Goal: Task Accomplishment & Management: Manage account settings

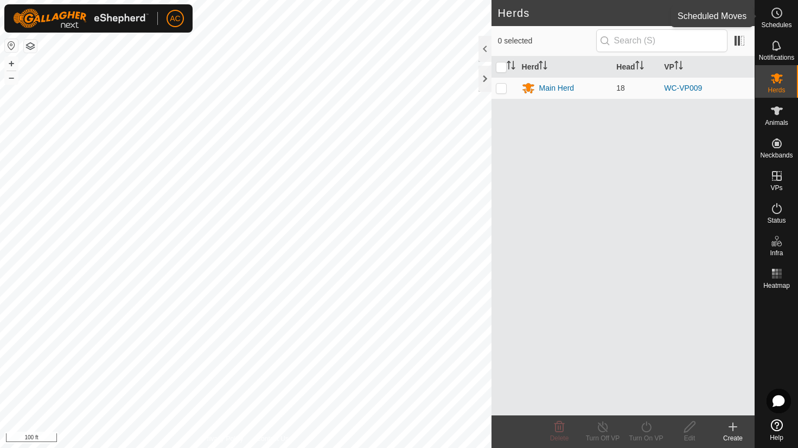
click at [774, 12] on icon at bounding box center [776, 13] width 13 height 13
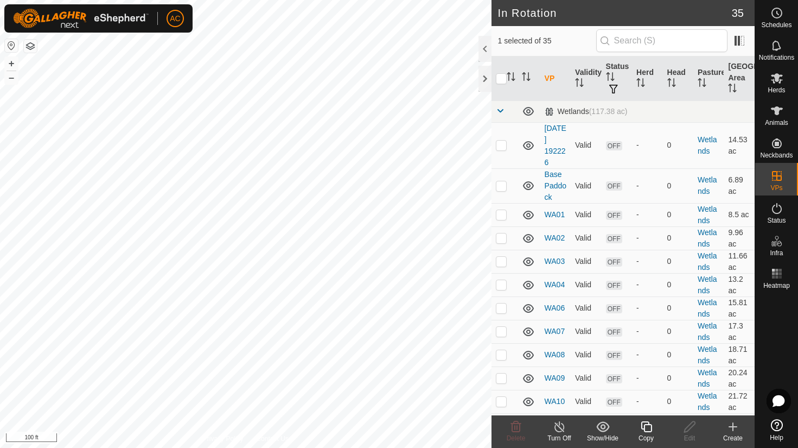
click at [647, 427] on icon at bounding box center [647, 426] width 14 height 13
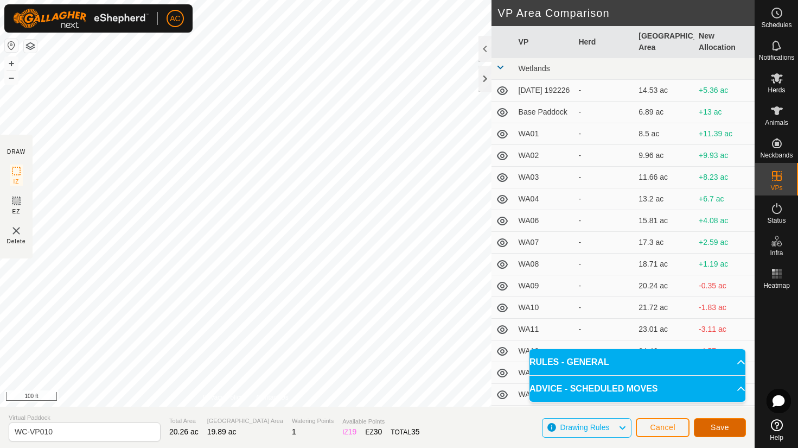
click at [727, 426] on span "Save" at bounding box center [720, 427] width 18 height 9
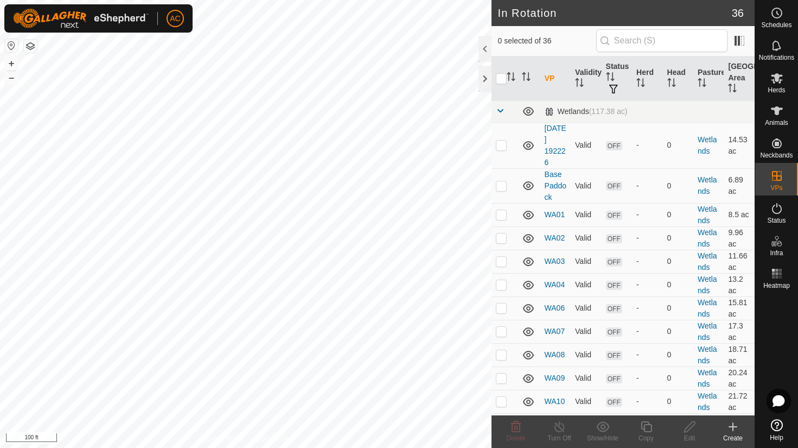
checkbox input "true"
click at [650, 431] on icon at bounding box center [646, 426] width 11 height 11
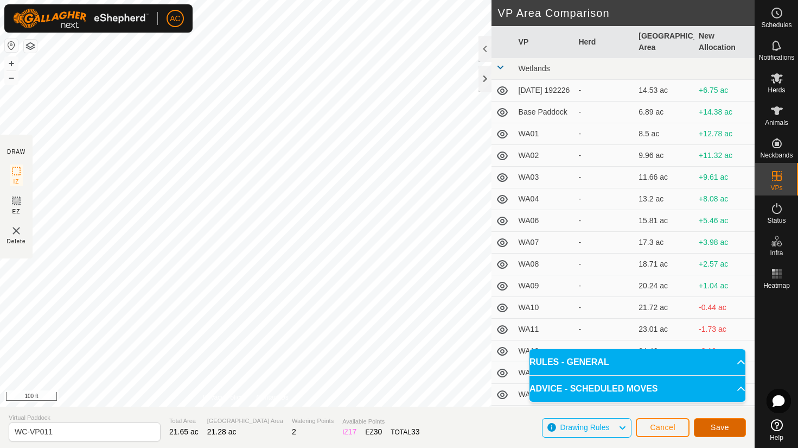
click at [718, 426] on span "Save" at bounding box center [720, 427] width 18 height 9
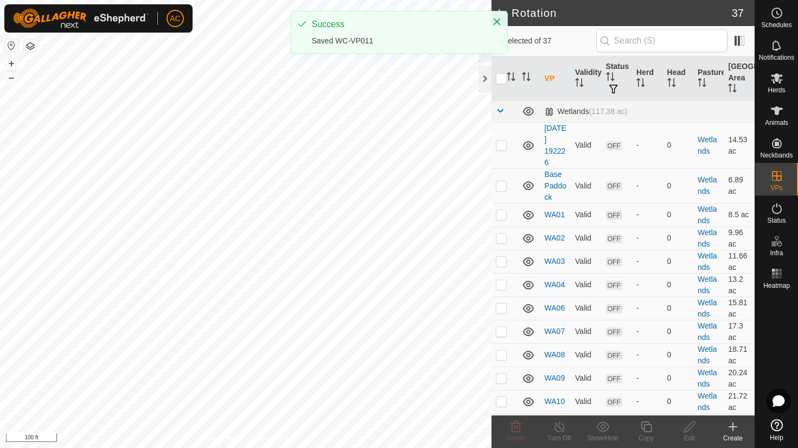
checkbox input "true"
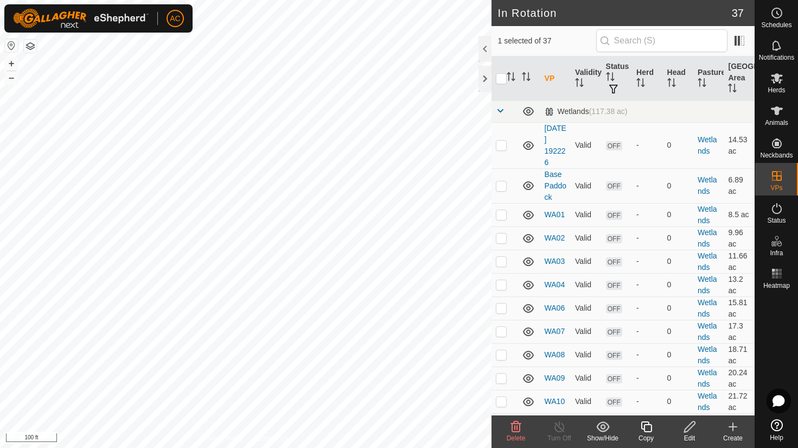
click at [653, 431] on icon at bounding box center [647, 426] width 14 height 13
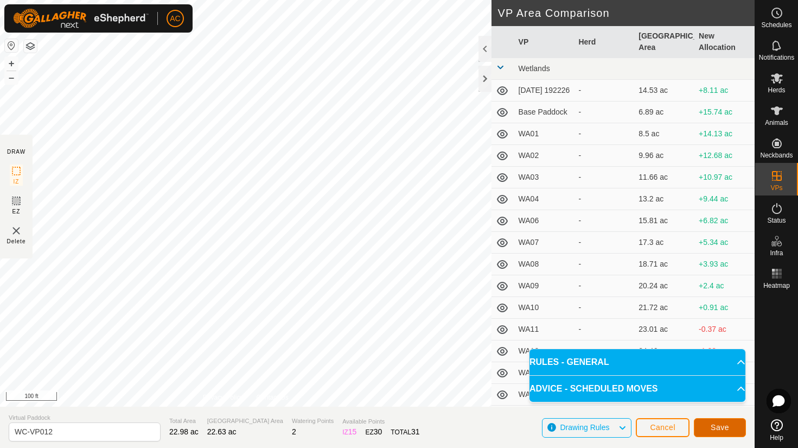
click at [718, 430] on span "Save" at bounding box center [720, 427] width 18 height 9
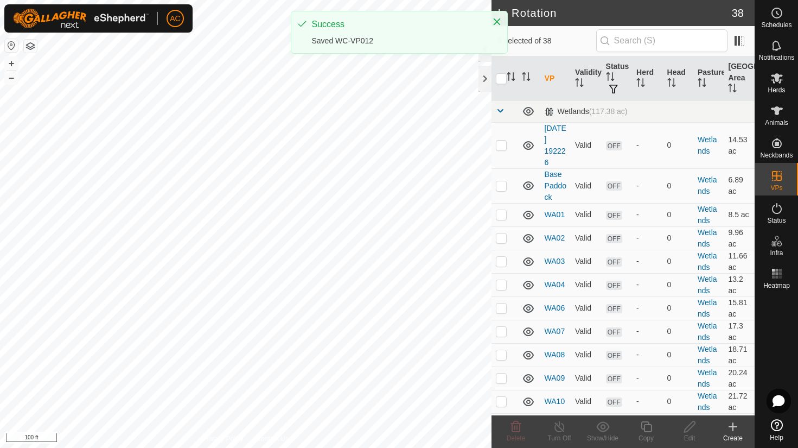
checkbox input "true"
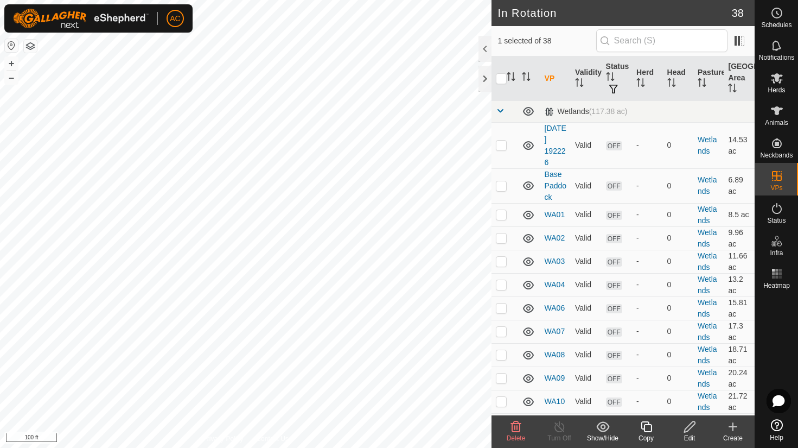
click at [645, 429] on icon at bounding box center [647, 426] width 14 height 13
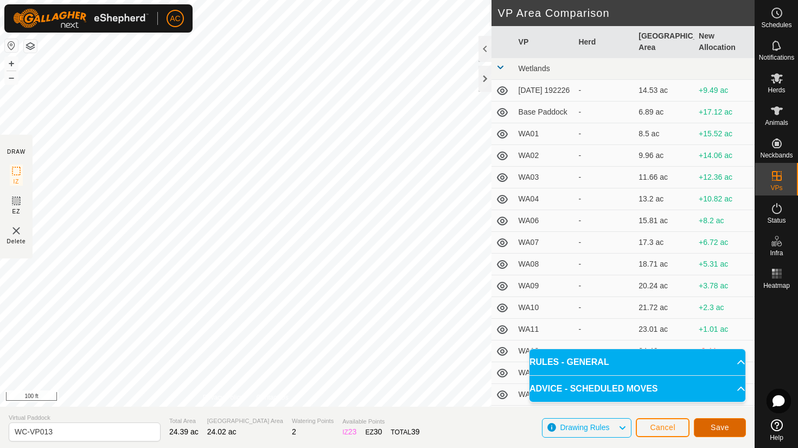
click at [733, 425] on button "Save" at bounding box center [720, 427] width 52 height 19
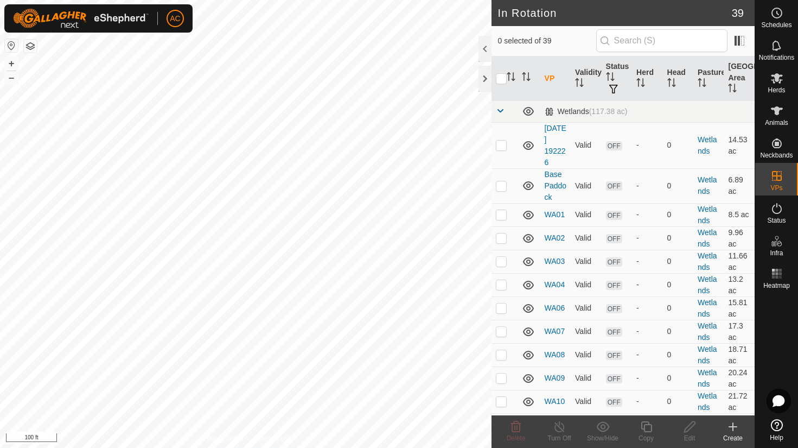
checkbox input "true"
click at [644, 426] on icon at bounding box center [646, 426] width 11 height 11
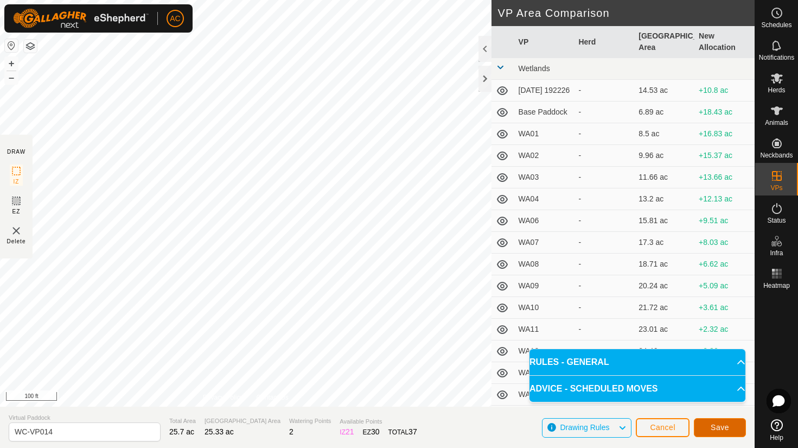
click at [715, 426] on span "Save" at bounding box center [720, 427] width 18 height 9
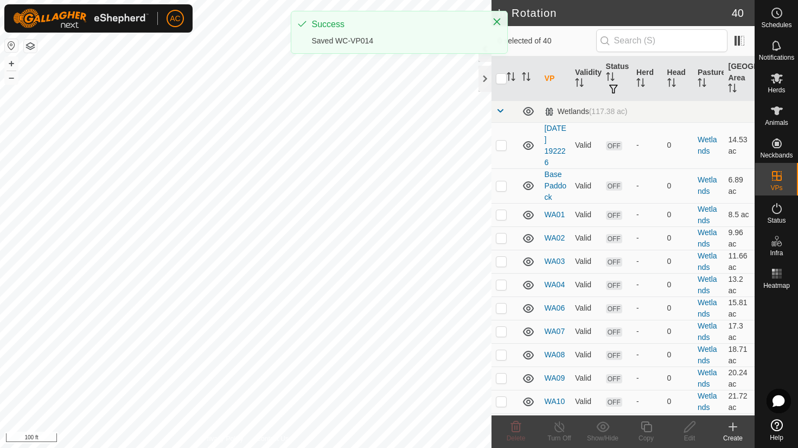
checkbox input "true"
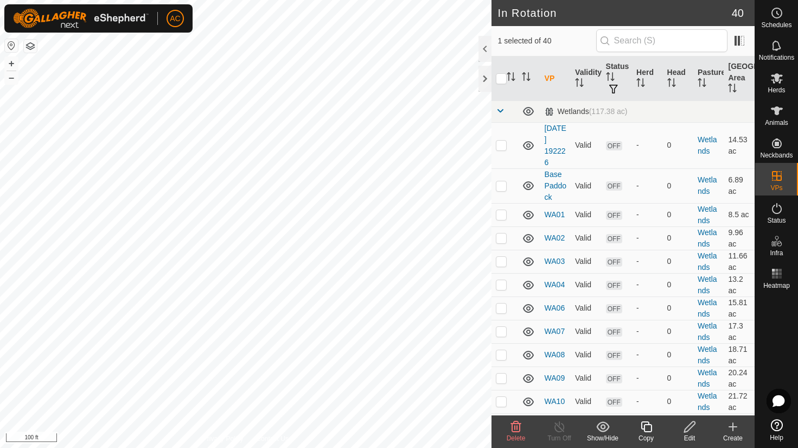
click at [648, 427] on icon at bounding box center [647, 426] width 14 height 13
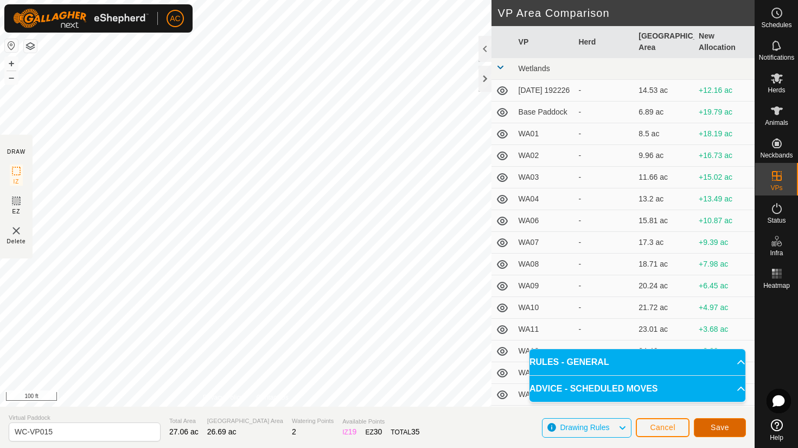
click at [727, 426] on span "Save" at bounding box center [720, 427] width 18 height 9
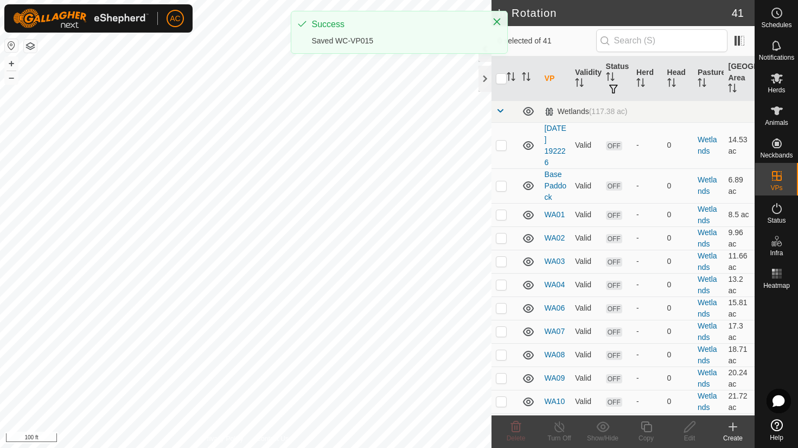
checkbox input "true"
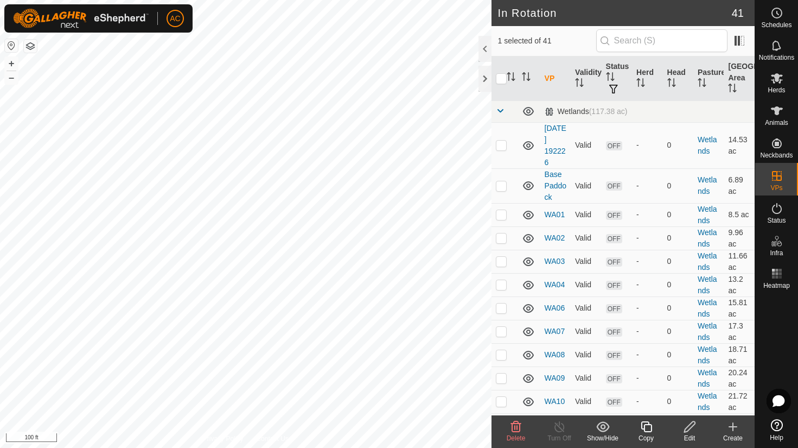
click at [647, 426] on icon at bounding box center [647, 426] width 14 height 13
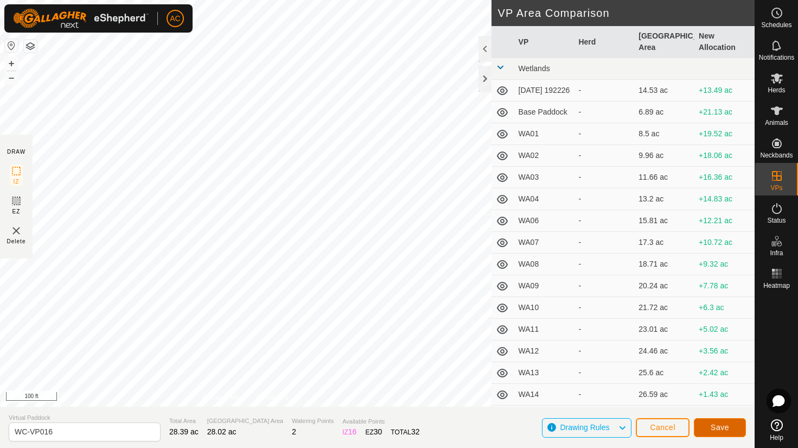
click at [719, 425] on span "Save" at bounding box center [720, 427] width 18 height 9
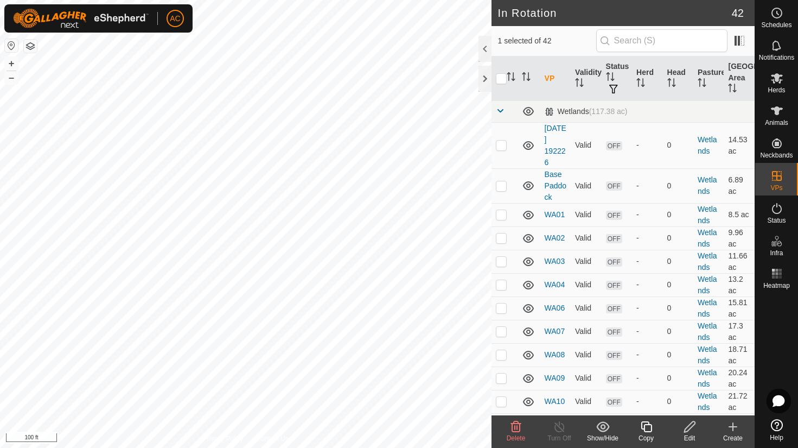
checkbox input "false"
checkbox input "true"
click at [648, 430] on icon at bounding box center [647, 426] width 14 height 13
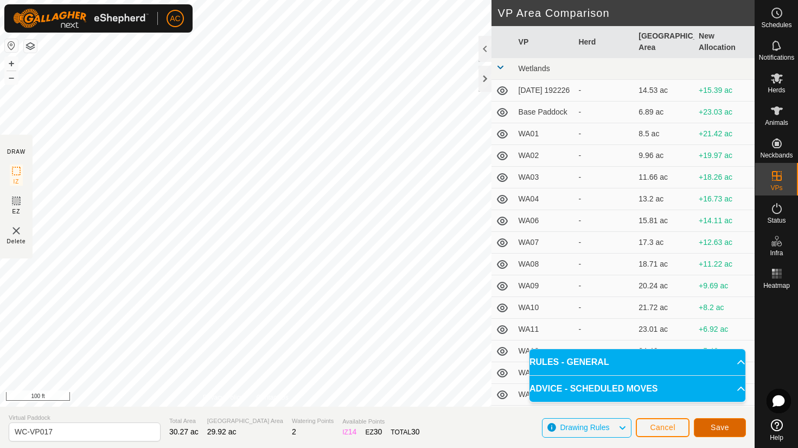
click at [725, 427] on span "Save" at bounding box center [720, 427] width 18 height 9
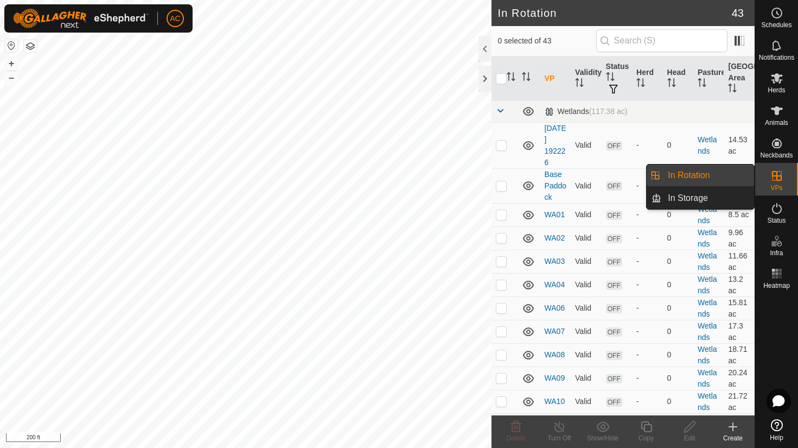
click at [702, 178] on span "In Rotation" at bounding box center [689, 175] width 42 height 13
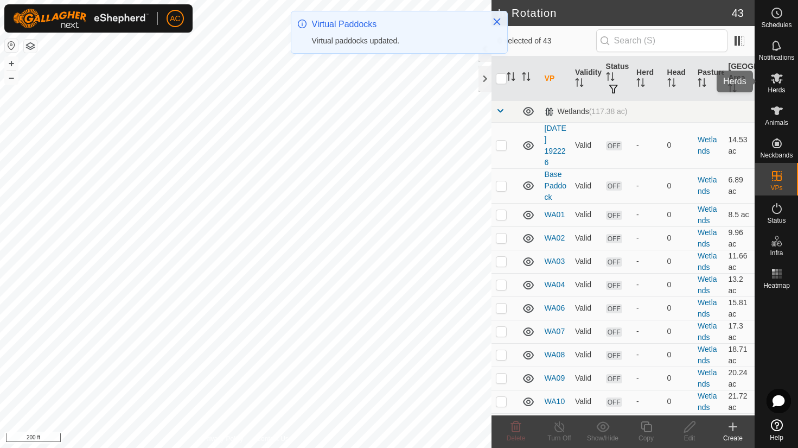
click at [777, 76] on icon at bounding box center [777, 78] width 12 height 10
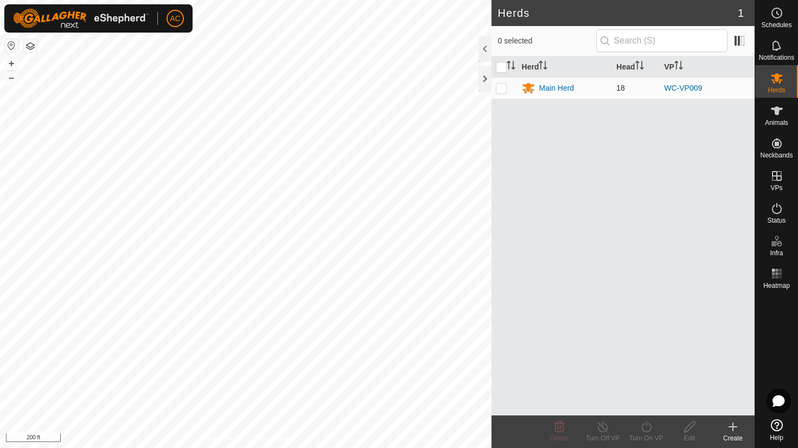
drag, startPoint x: 504, startPoint y: 86, endPoint x: 500, endPoint y: 91, distance: 6.1
click at [503, 87] on p-checkbox at bounding box center [501, 88] width 11 height 9
checkbox input "true"
click at [649, 423] on icon at bounding box center [647, 426] width 14 height 13
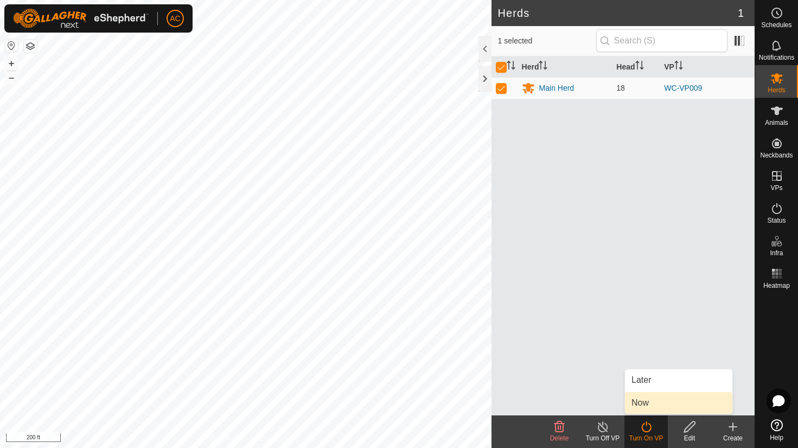
click at [642, 402] on link "Now" at bounding box center [678, 403] width 107 height 22
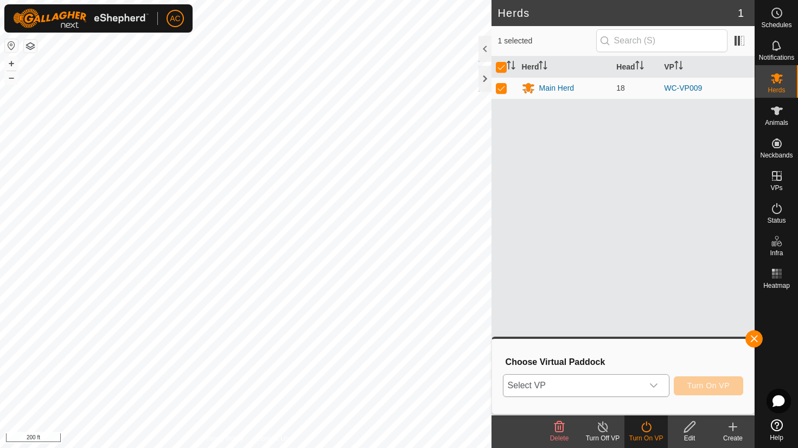
click at [555, 387] on span "Select VP" at bounding box center [572, 385] width 139 height 22
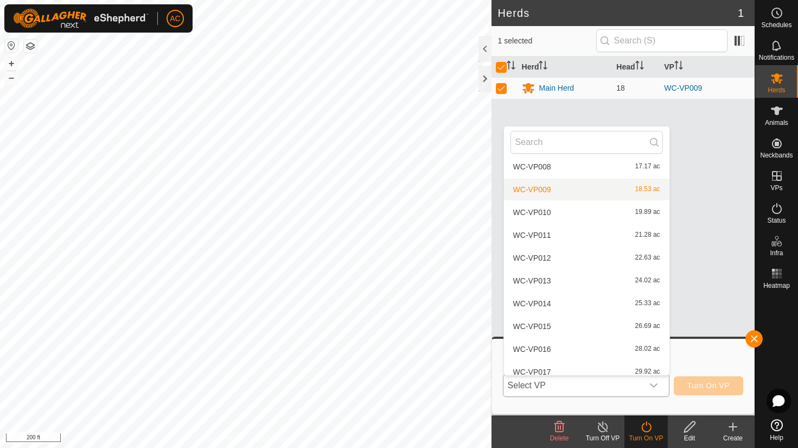
scroll to position [595, 0]
click at [535, 212] on li "WC-VP010 19.89 ac" at bounding box center [586, 214] width 165 height 22
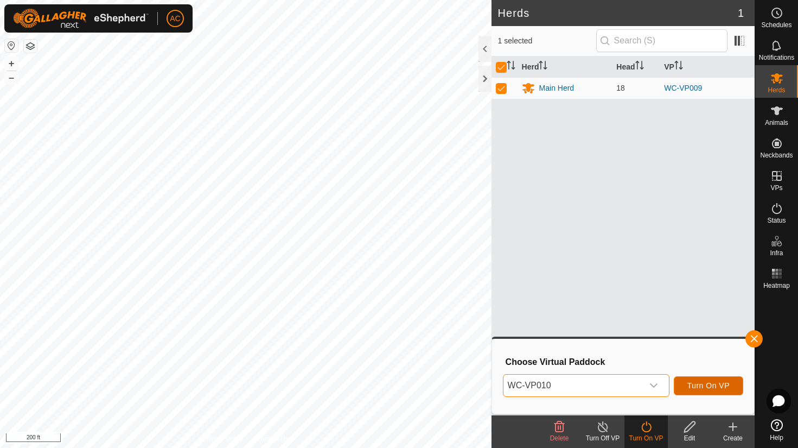
click at [707, 386] on span "Turn On VP" at bounding box center [708, 385] width 42 height 9
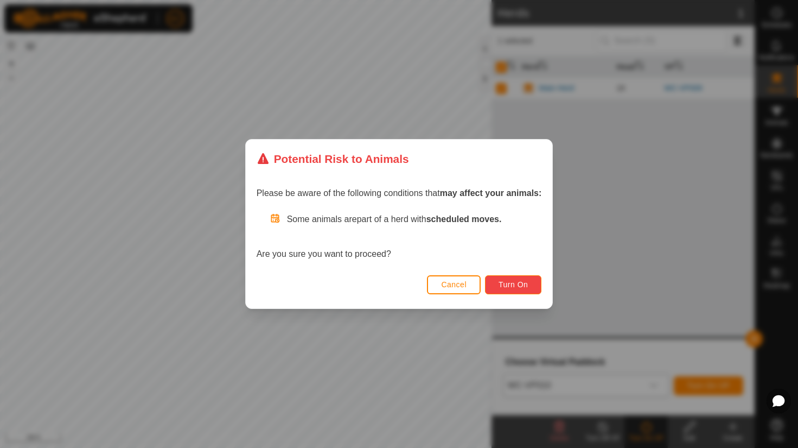
click at [513, 282] on span "Turn On" at bounding box center [513, 284] width 29 height 9
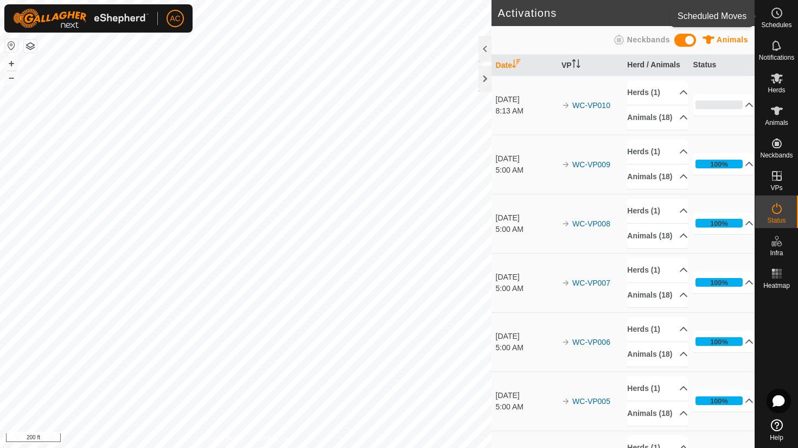
click at [778, 9] on icon at bounding box center [776, 13] width 13 height 13
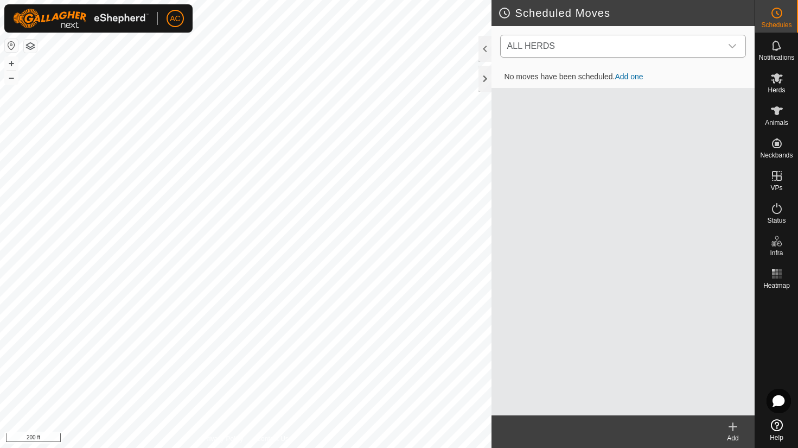
click at [544, 42] on span "ALL HERDS" at bounding box center [531, 45] width 48 height 9
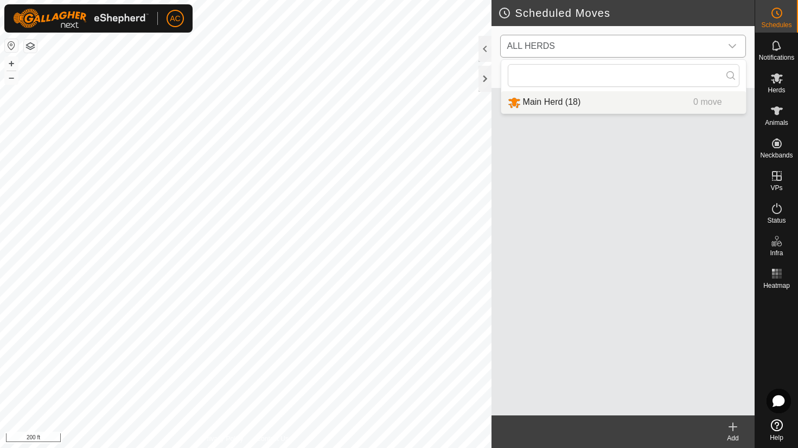
click at [536, 103] on li "Main Herd (18) 0 move" at bounding box center [623, 102] width 245 height 22
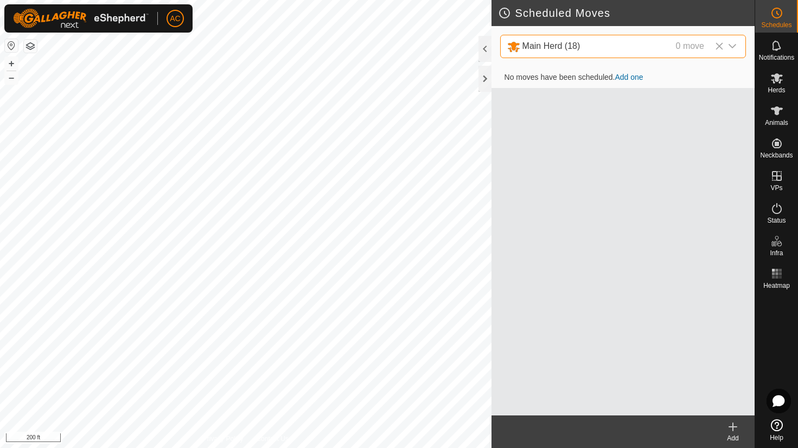
click at [734, 431] on icon at bounding box center [732, 426] width 13 height 13
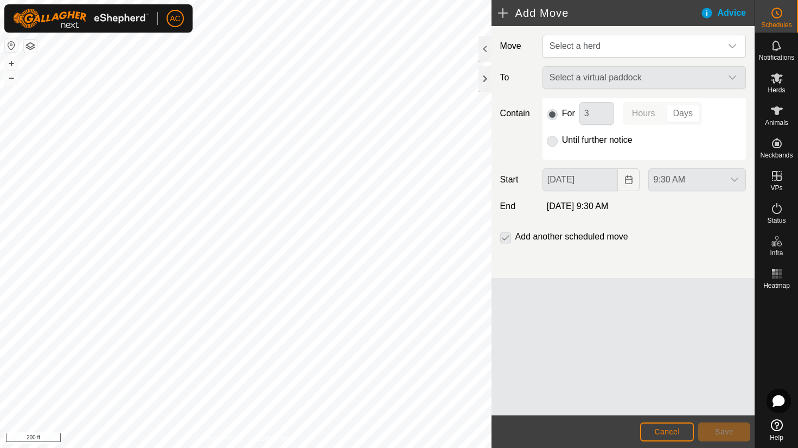
click at [554, 139] on p-radiobutton at bounding box center [552, 139] width 11 height 13
click at [590, 49] on span "Select a herd" at bounding box center [574, 45] width 51 height 9
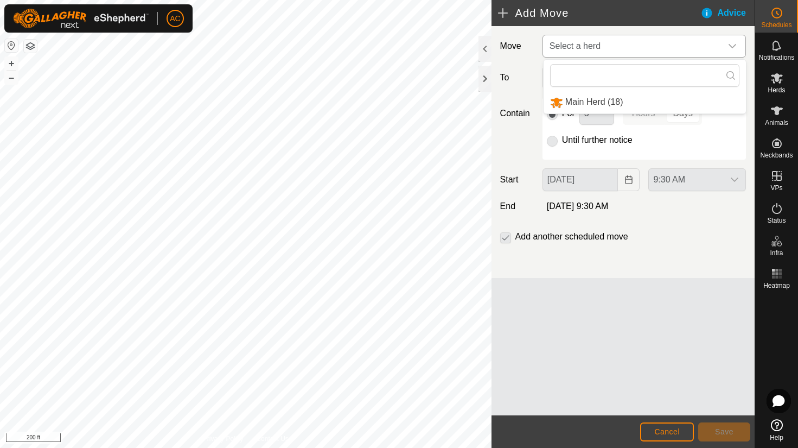
click at [581, 98] on li "Main Herd (18)" at bounding box center [645, 102] width 202 height 22
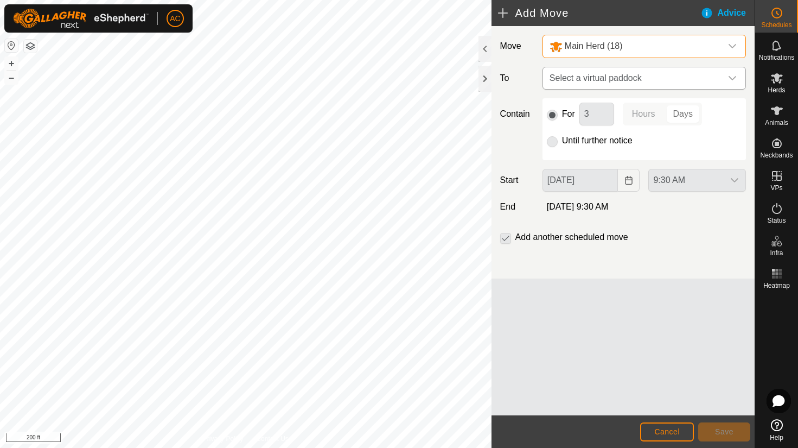
click at [581, 79] on span "Select a virtual paddock" at bounding box center [633, 78] width 176 height 22
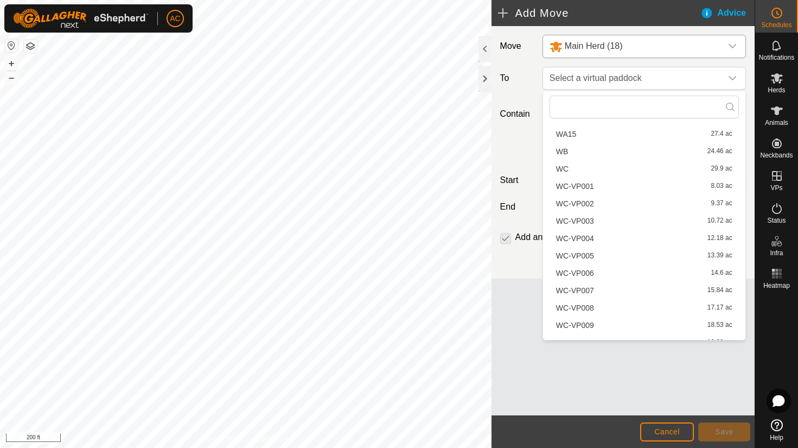
scroll to position [380, 0]
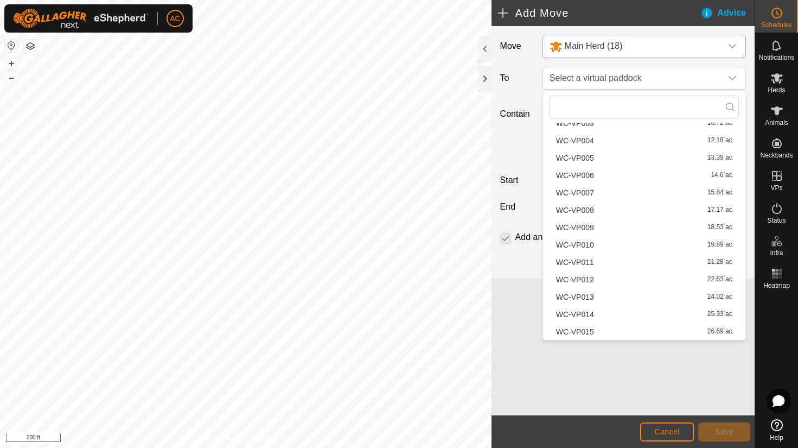
click at [579, 262] on li "WC-VP011 21.28 ac" at bounding box center [643, 262] width 189 height 16
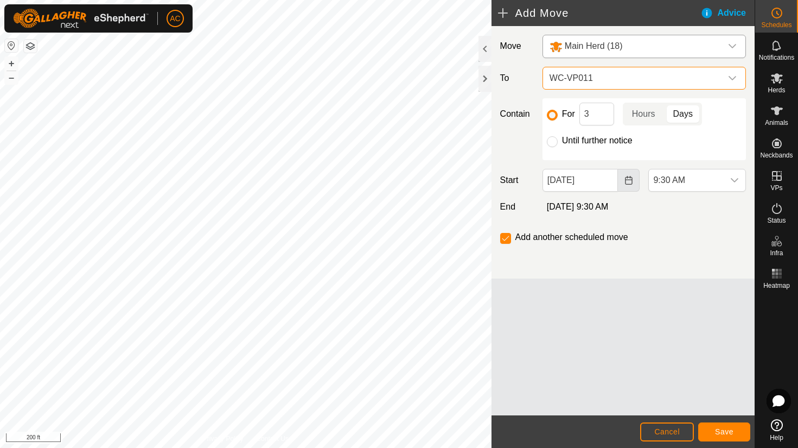
click at [628, 180] on icon "Choose Date" at bounding box center [628, 180] width 9 height 9
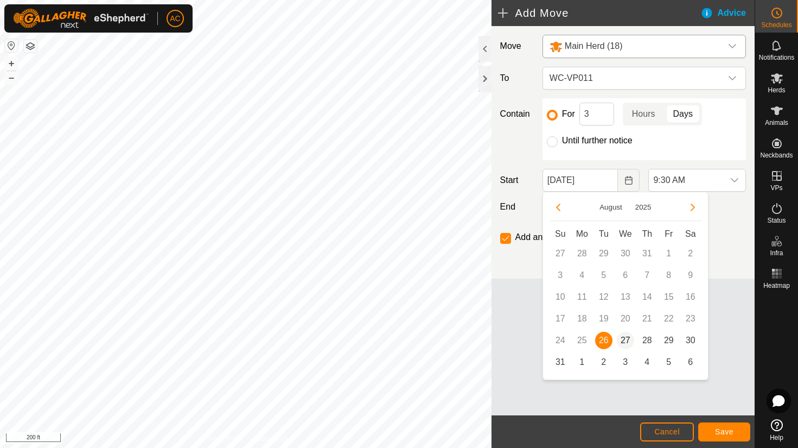
click at [629, 338] on span "27" at bounding box center [625, 339] width 17 height 17
type input "[DATE]"
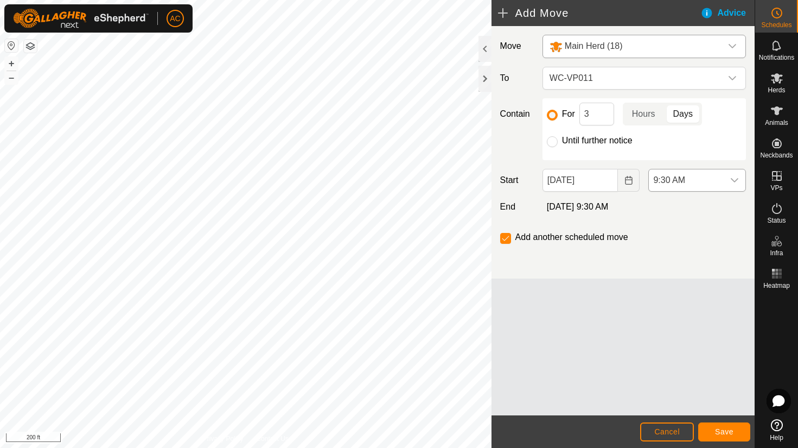
click at [693, 180] on span "9:30 AM" at bounding box center [686, 180] width 75 height 22
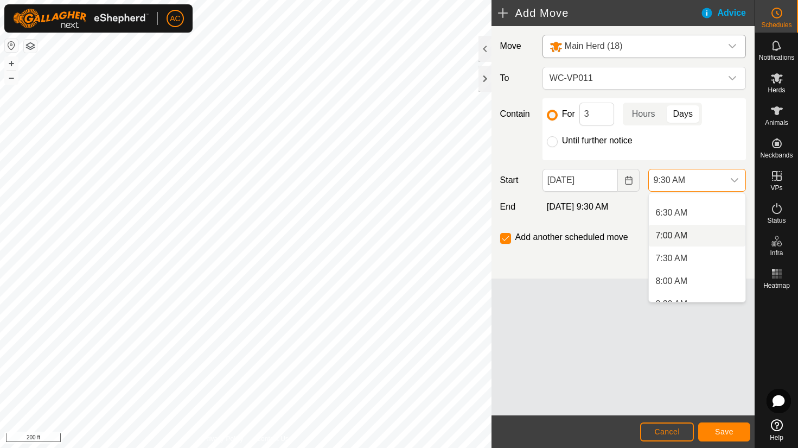
scroll to position [179, 0]
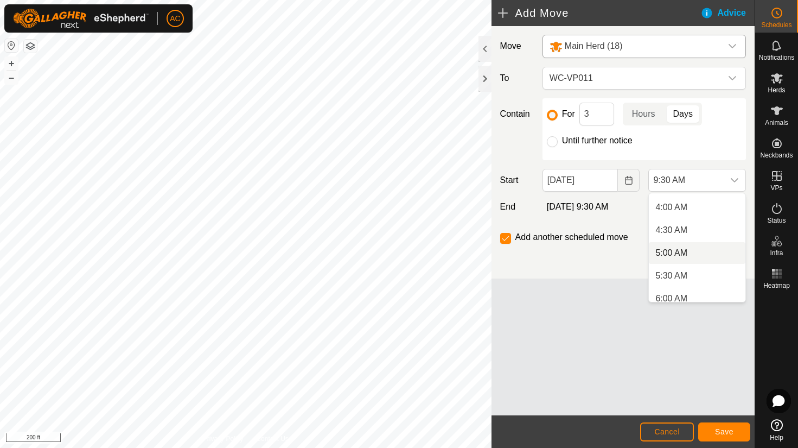
click at [672, 252] on li "5:00 AM" at bounding box center [697, 253] width 97 height 22
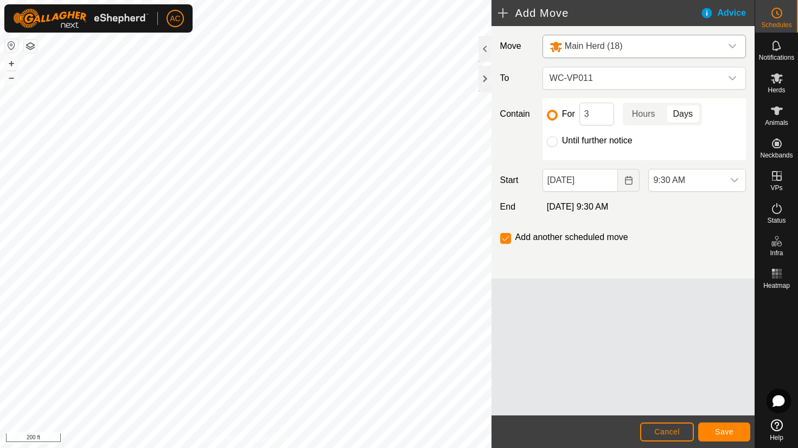
scroll to position [346, 0]
drag, startPoint x: 721, startPoint y: 431, endPoint x: 657, endPoint y: 349, distance: 103.5
click at [657, 349] on article "Add Move Advice Move Main Herd (18) To WC-VP011 Contain For 3 Hours Days Until …" at bounding box center [622, 224] width 263 height 448
click at [553, 140] on input "Until further notice" at bounding box center [552, 141] width 11 height 11
radio input "true"
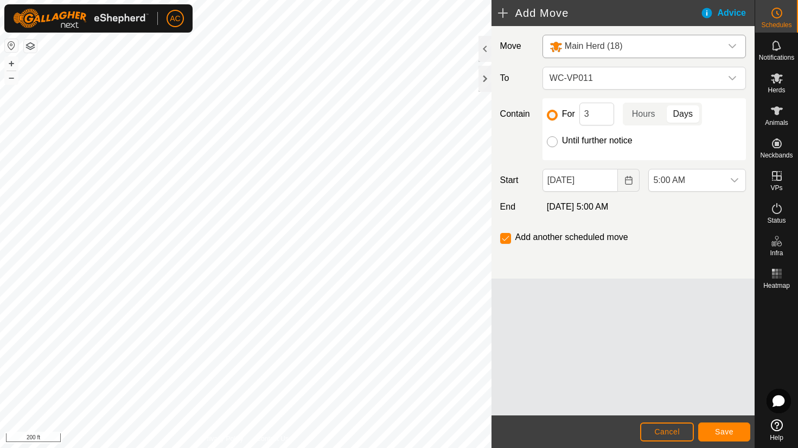
checkbox input "false"
click at [726, 434] on span "Save" at bounding box center [724, 431] width 18 height 9
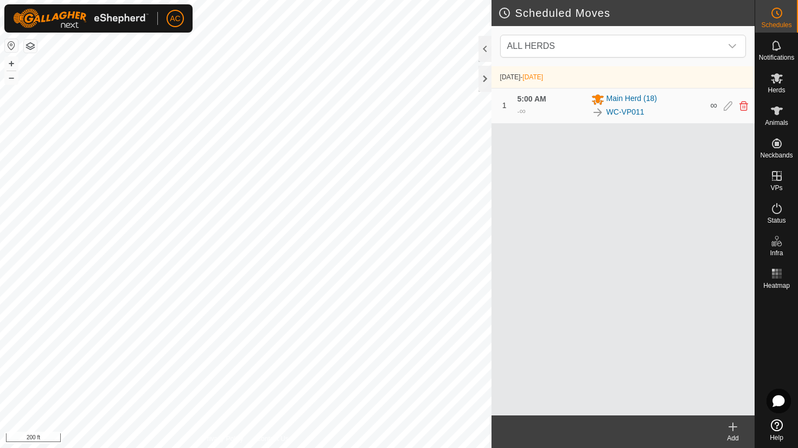
click at [733, 427] on icon at bounding box center [733, 427] width 0 height 8
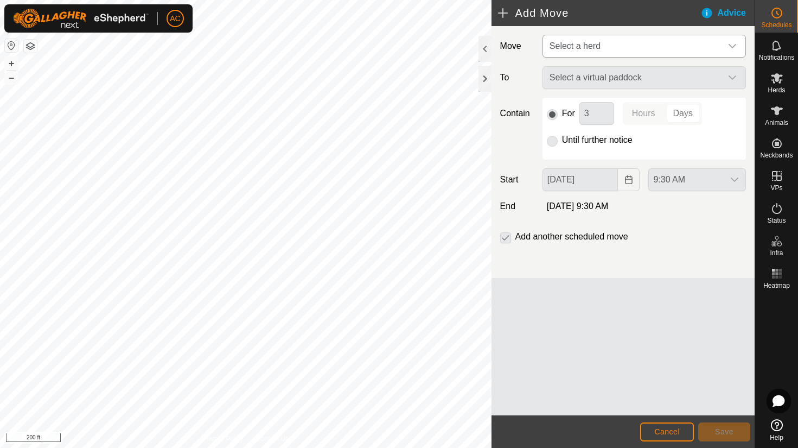
click at [580, 37] on span "Select a herd" at bounding box center [633, 46] width 176 height 22
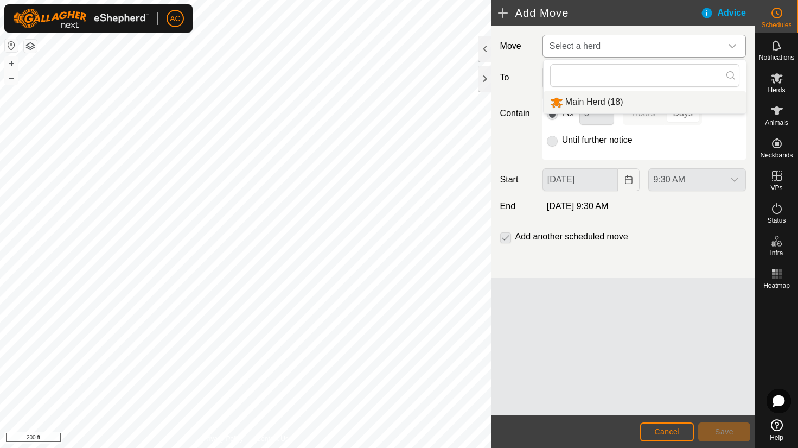
click at [584, 99] on li "Main Herd (18)" at bounding box center [645, 102] width 202 height 22
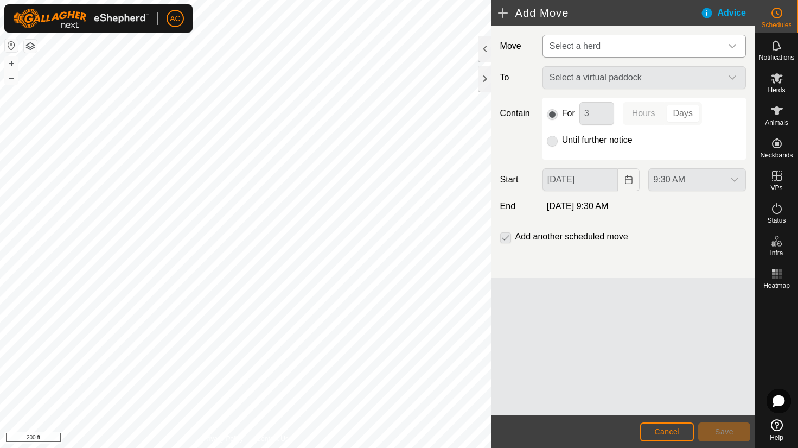
type input "[DATE]"
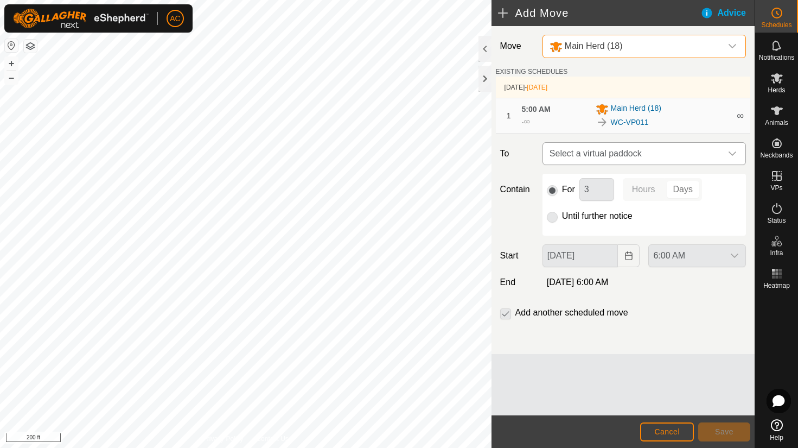
click at [596, 155] on span "Select a virtual paddock" at bounding box center [633, 154] width 176 height 22
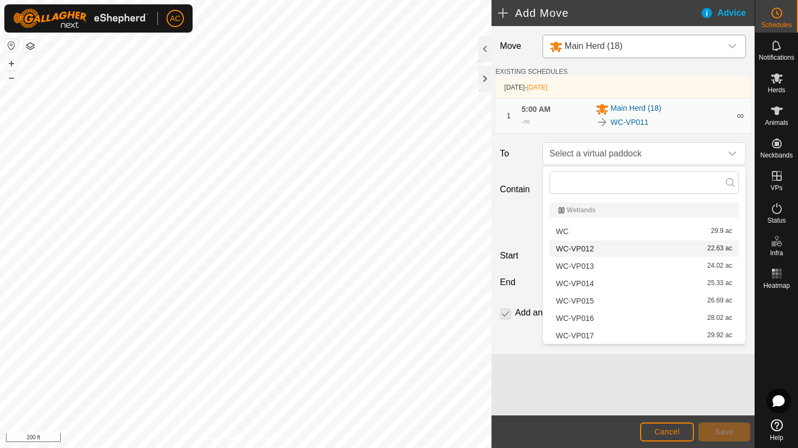
click at [587, 250] on li "WC-VP012 22.63 ac" at bounding box center [643, 248] width 189 height 16
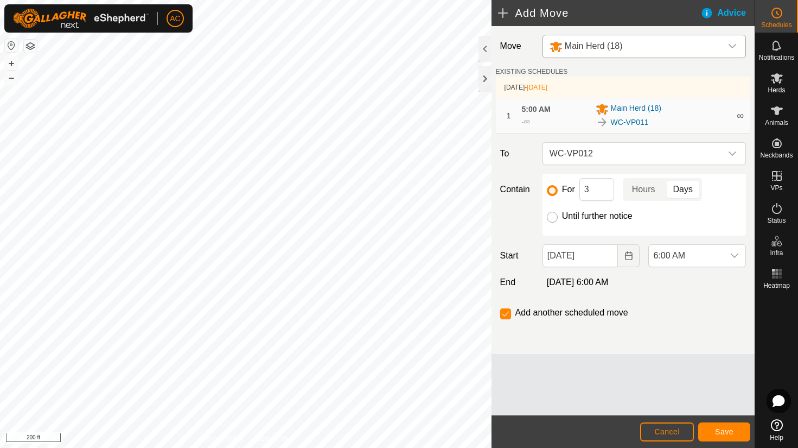
click at [554, 216] on input "Until further notice" at bounding box center [552, 217] width 11 height 11
radio input "true"
checkbox input "false"
click at [627, 256] on icon "Choose Date" at bounding box center [628, 255] width 9 height 9
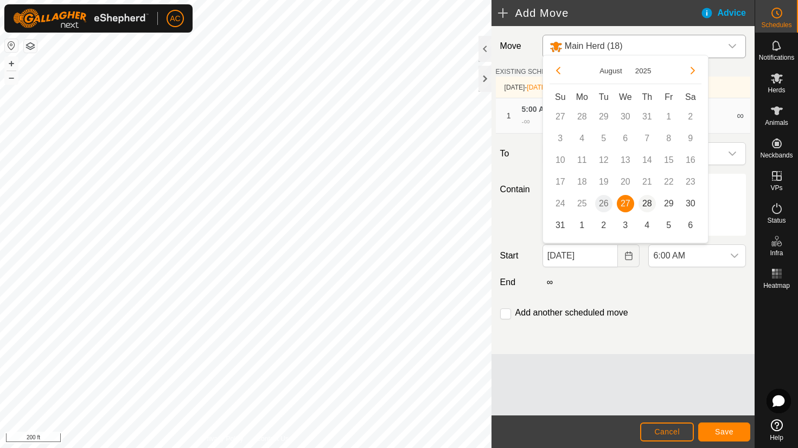
click at [649, 202] on span "28" at bounding box center [646, 203] width 17 height 17
type input "[DATE]"
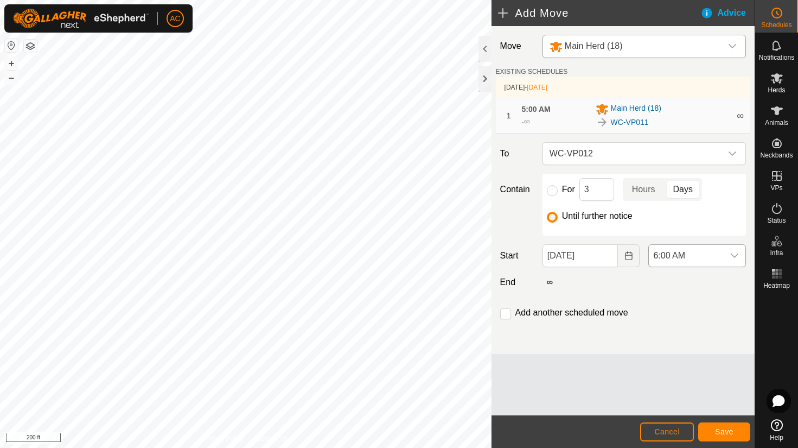
click at [680, 259] on span "6:00 AM" at bounding box center [686, 256] width 75 height 22
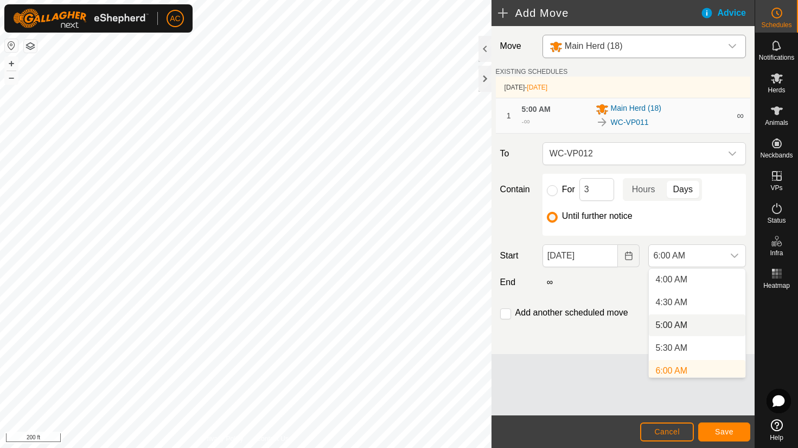
click at [671, 331] on li "5:00 AM" at bounding box center [697, 325] width 97 height 22
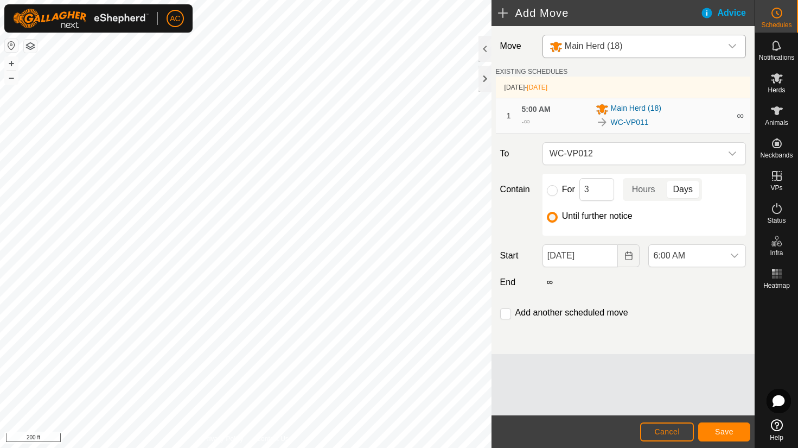
scroll to position [187, 0]
click at [552, 317] on div "Add another scheduled move" at bounding box center [566, 312] width 132 height 13
click at [547, 312] on label "Add another scheduled move" at bounding box center [571, 312] width 113 height 9
click at [504, 310] on input "checkbox" at bounding box center [505, 313] width 11 height 11
checkbox input "true"
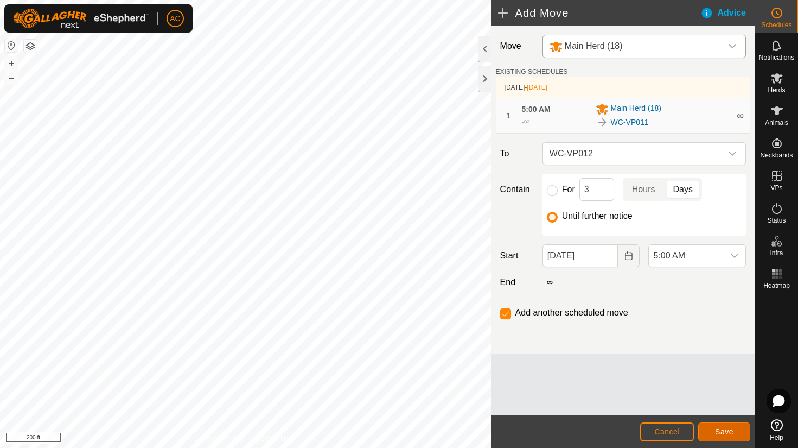
click at [713, 428] on button "Save" at bounding box center [724, 431] width 52 height 19
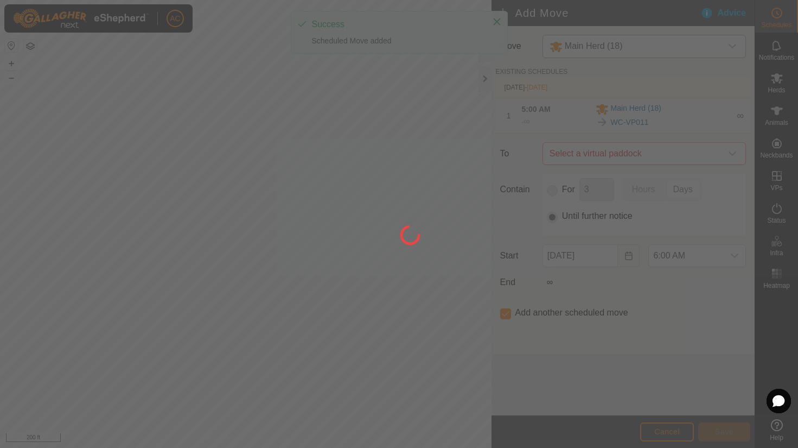
type input "[DATE]"
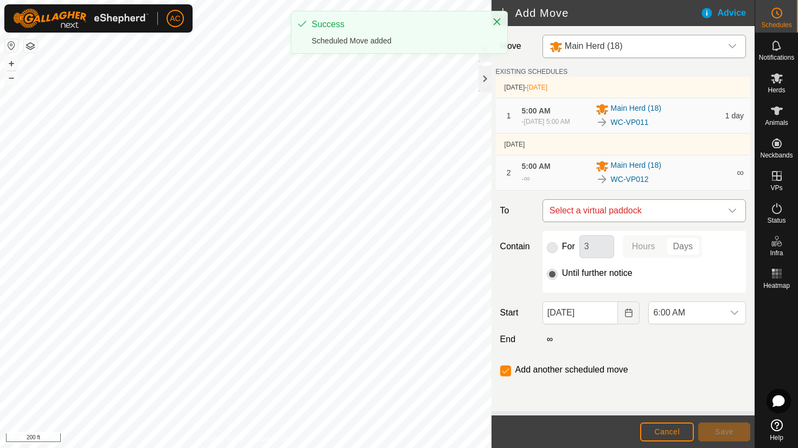
click at [628, 214] on span "Select a virtual paddock" at bounding box center [633, 211] width 176 height 22
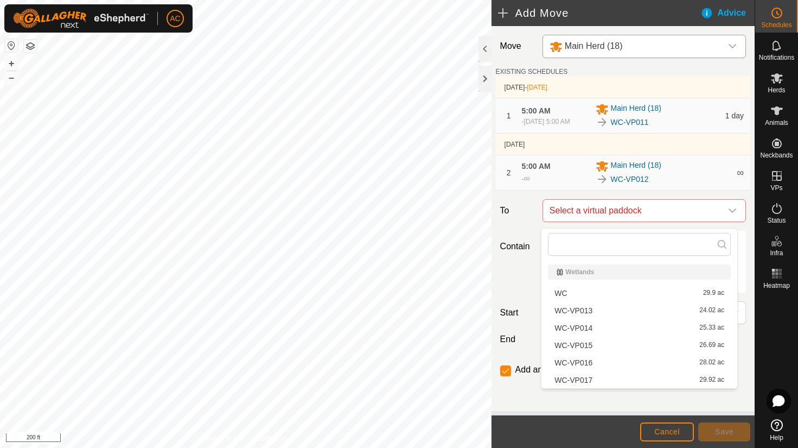
click at [588, 308] on li "WC-VP013 24.02 ac" at bounding box center [639, 310] width 183 height 16
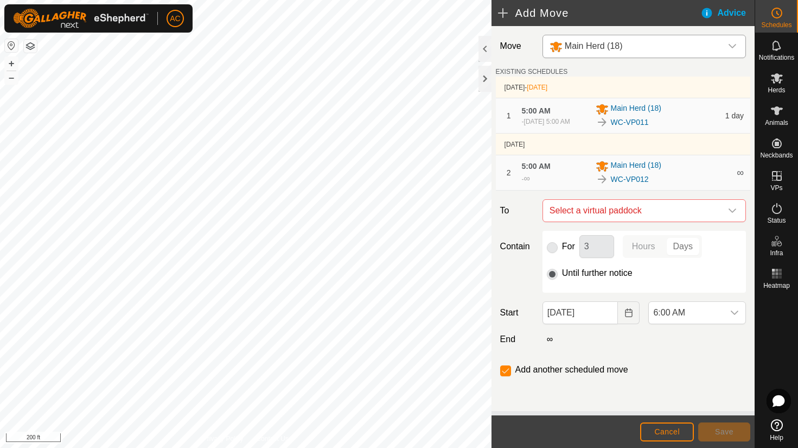
checkbox input "false"
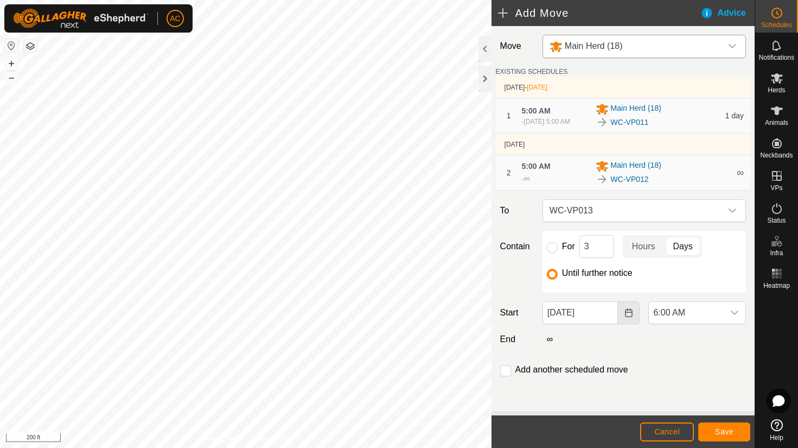
click at [624, 315] on icon "Choose Date" at bounding box center [628, 312] width 9 height 9
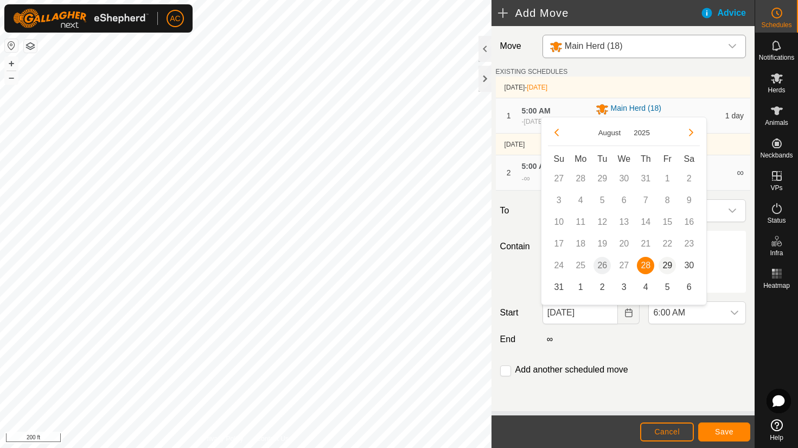
click at [670, 266] on span "29" at bounding box center [667, 265] width 17 height 17
type input "[DATE]"
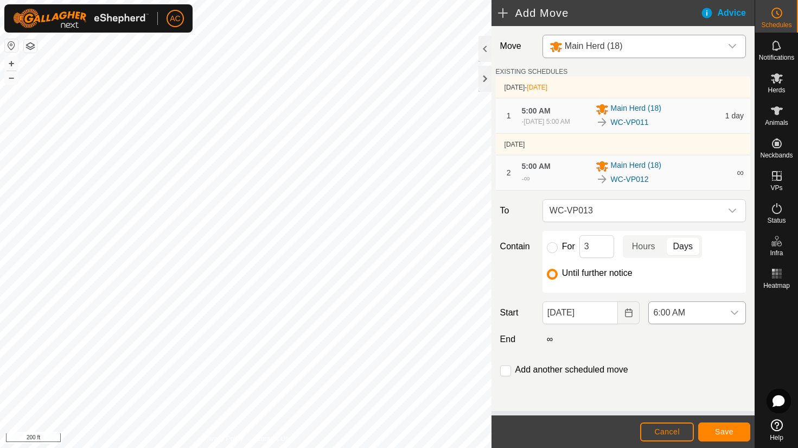
click at [677, 312] on span "6:00 AM" at bounding box center [686, 313] width 75 height 22
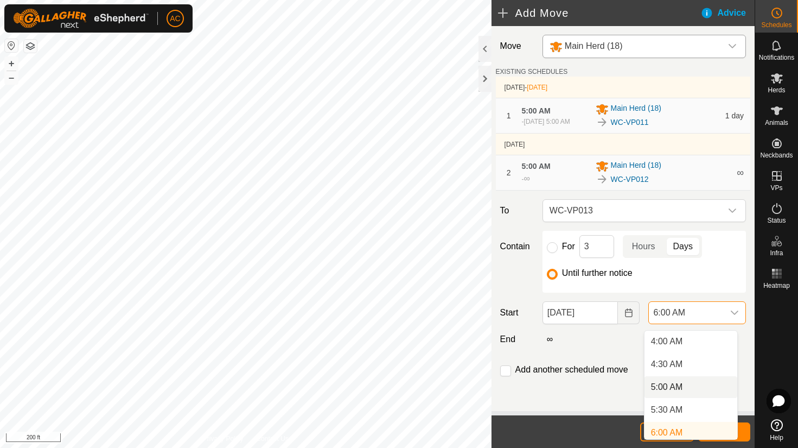
click at [668, 386] on li "5:00 AM" at bounding box center [690, 387] width 93 height 22
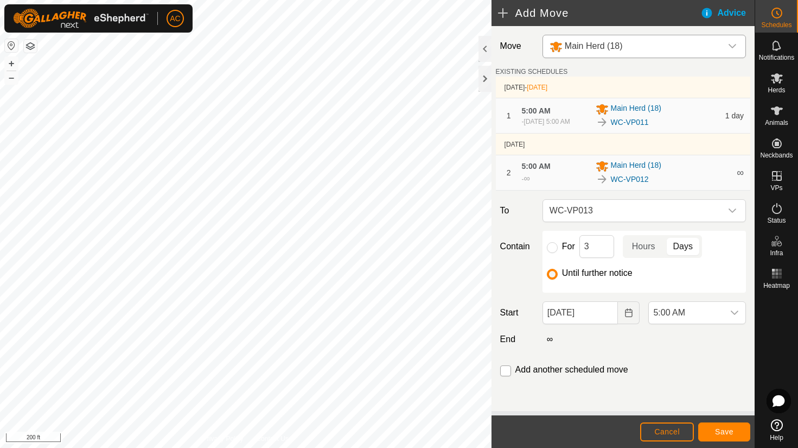
click at [509, 375] on input "checkbox" at bounding box center [505, 370] width 11 height 11
checkbox input "true"
click at [713, 430] on button "Save" at bounding box center [724, 431] width 52 height 19
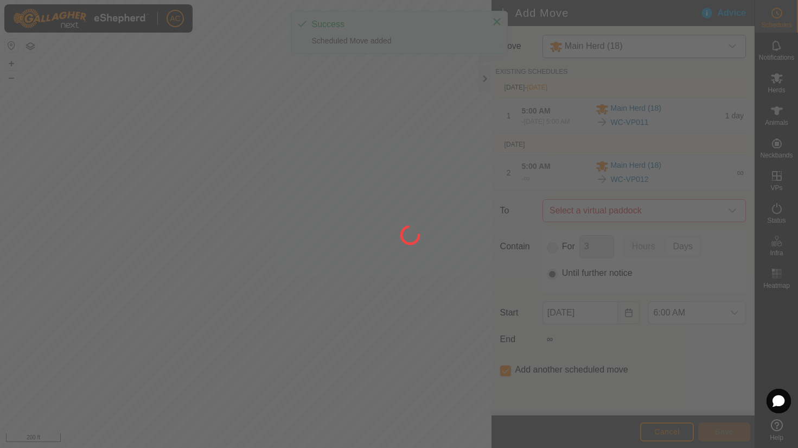
type input "[DATE]"
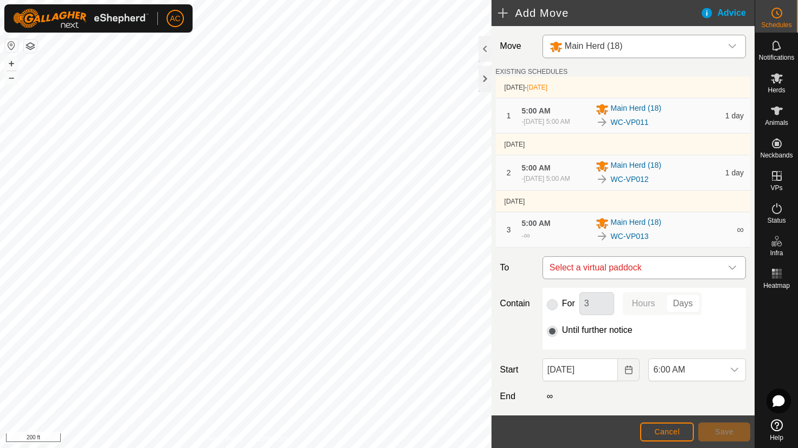
click at [580, 274] on span "Select a virtual paddock" at bounding box center [633, 268] width 176 height 22
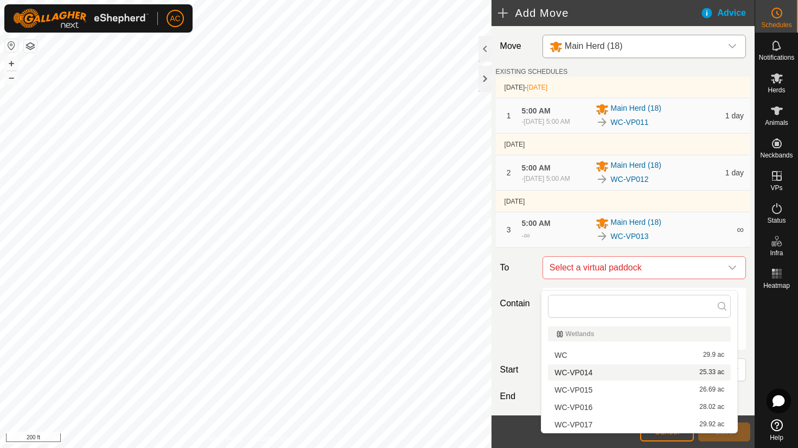
click at [578, 373] on li "WC-VP014 25.33 ac" at bounding box center [639, 372] width 183 height 16
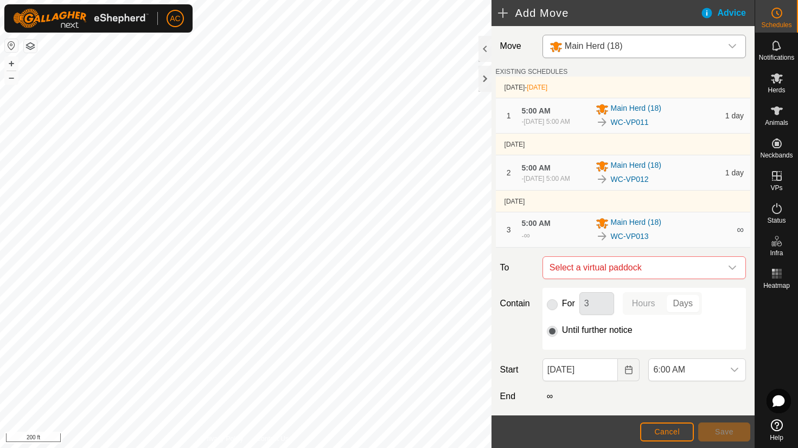
checkbox input "false"
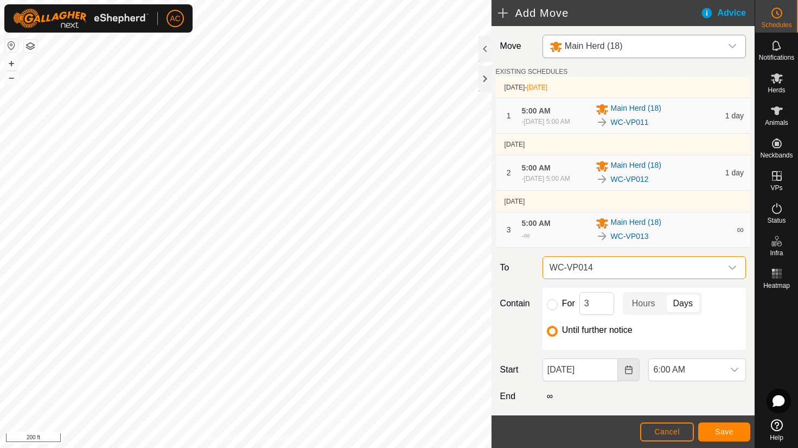
click at [624, 374] on icon "Choose Date" at bounding box center [628, 369] width 9 height 9
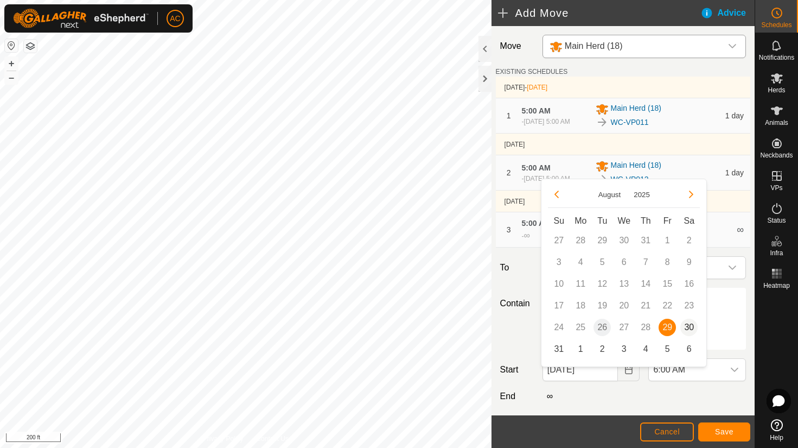
click at [689, 324] on span "30" at bounding box center [688, 326] width 17 height 17
type input "[DATE]"
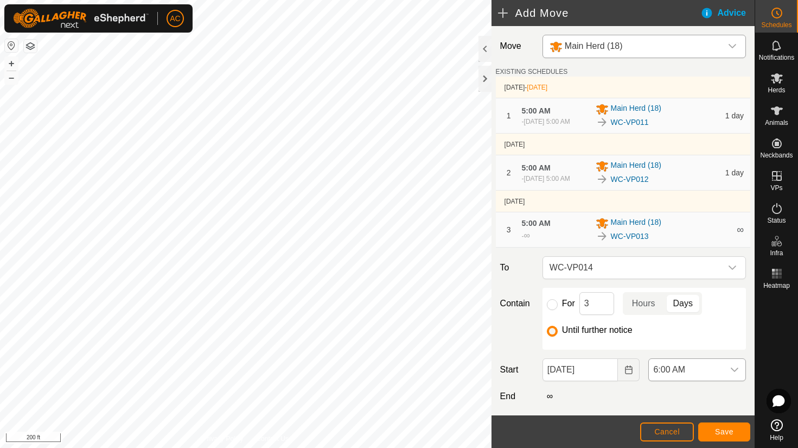
click at [682, 375] on span "6:00 AM" at bounding box center [686, 370] width 75 height 22
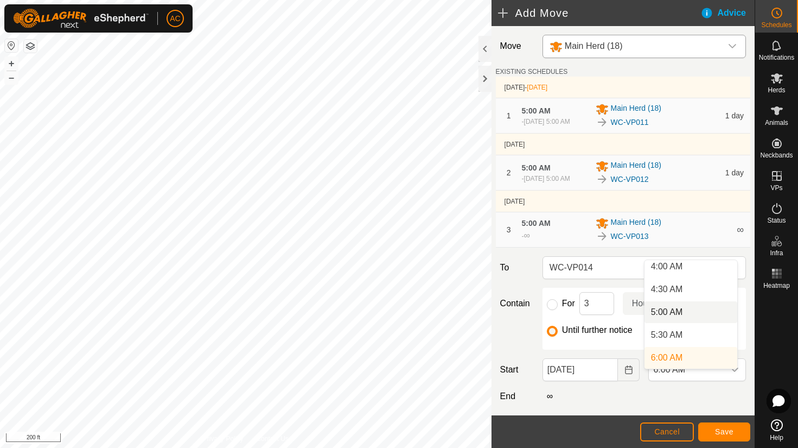
click at [679, 316] on li "5:00 AM" at bounding box center [690, 312] width 93 height 22
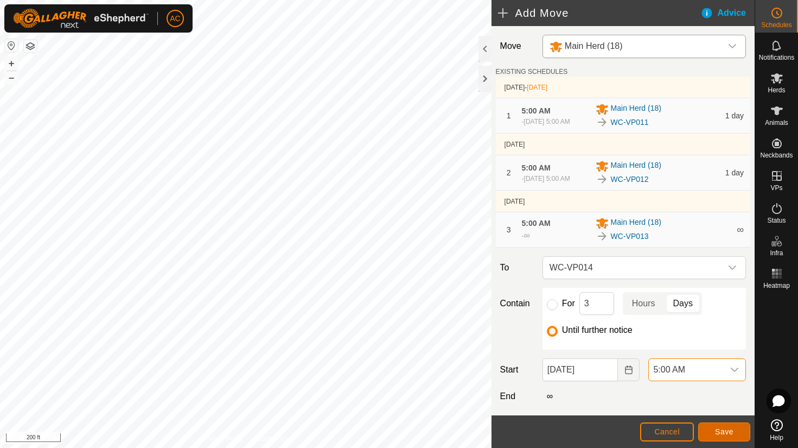
click at [724, 426] on button "Save" at bounding box center [724, 431] width 52 height 19
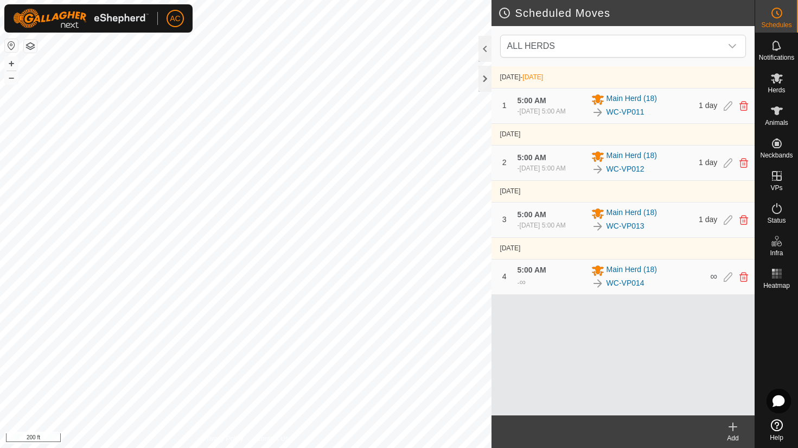
click at [732, 426] on icon at bounding box center [733, 426] width 8 height 0
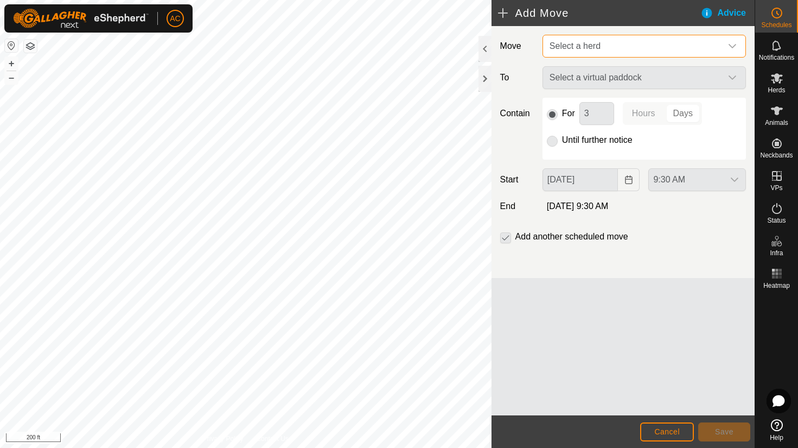
click at [584, 54] on span "Select a herd" at bounding box center [633, 46] width 176 height 22
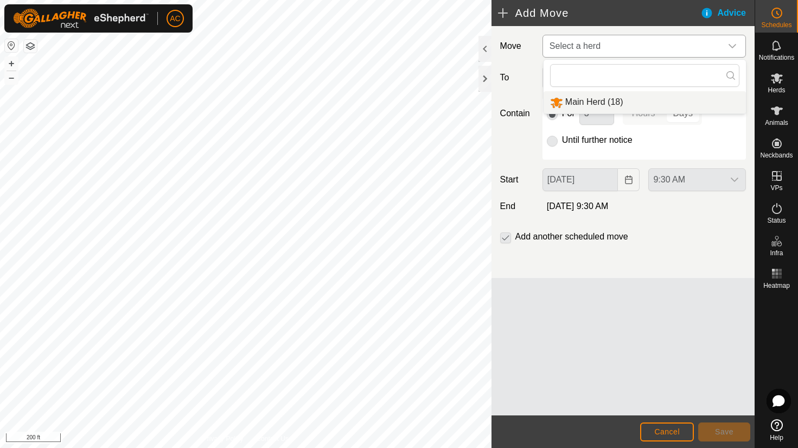
click at [592, 101] on li "Main Herd (18)" at bounding box center [645, 102] width 202 height 22
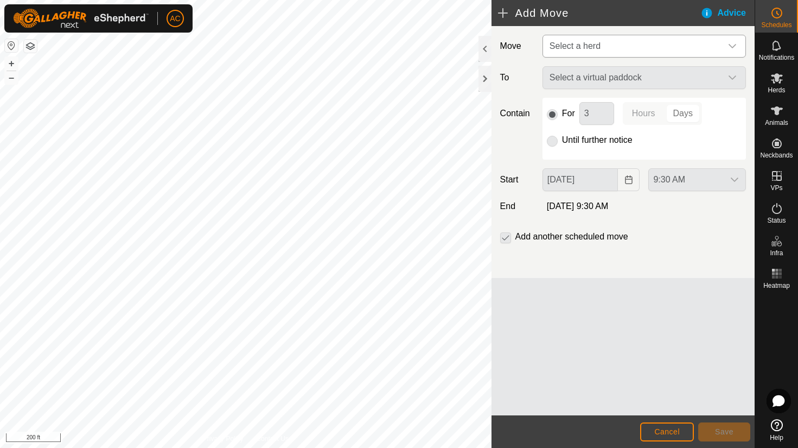
type input "[DATE]"
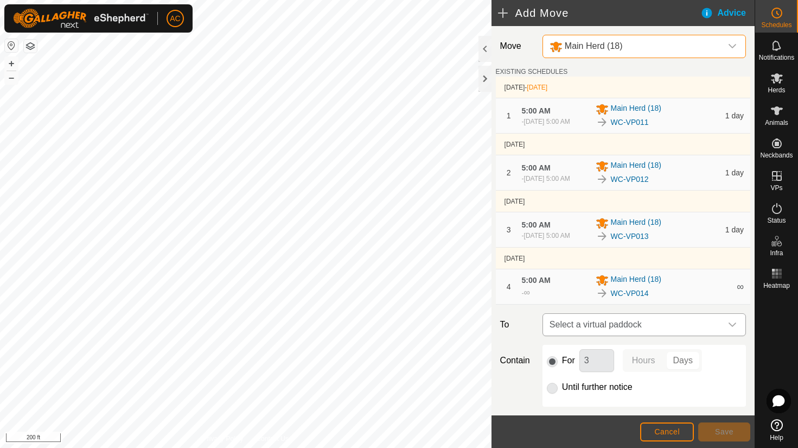
click at [599, 335] on span "Select a virtual paddock" at bounding box center [633, 325] width 176 height 22
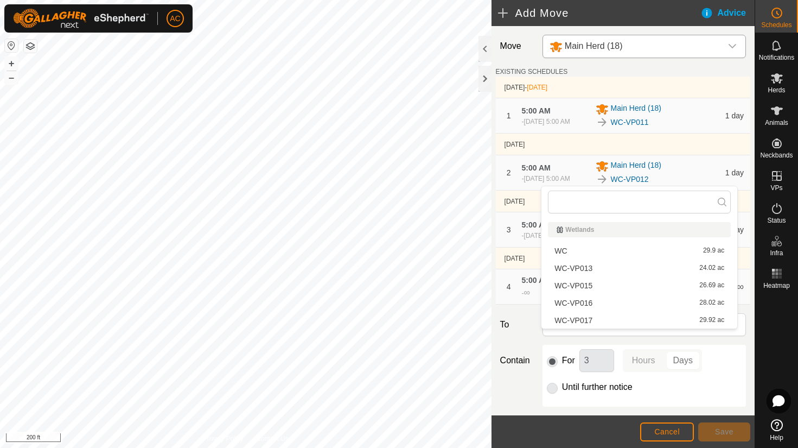
click at [578, 268] on li "WC-VP013 24.02 ac" at bounding box center [639, 268] width 183 height 16
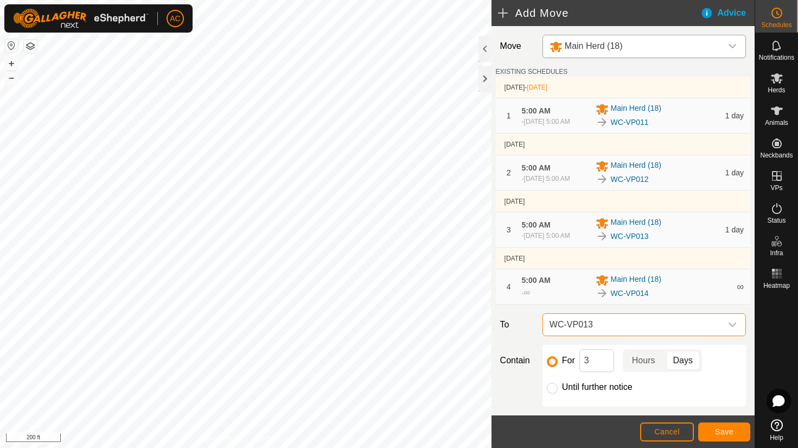
click at [608, 335] on span "WC-VP013" at bounding box center [633, 325] width 176 height 22
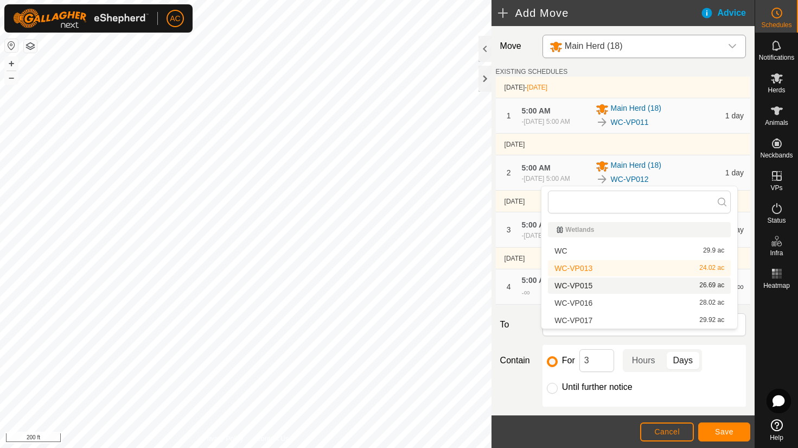
click at [588, 287] on li "WC-VP015 26.69 ac" at bounding box center [639, 285] width 183 height 16
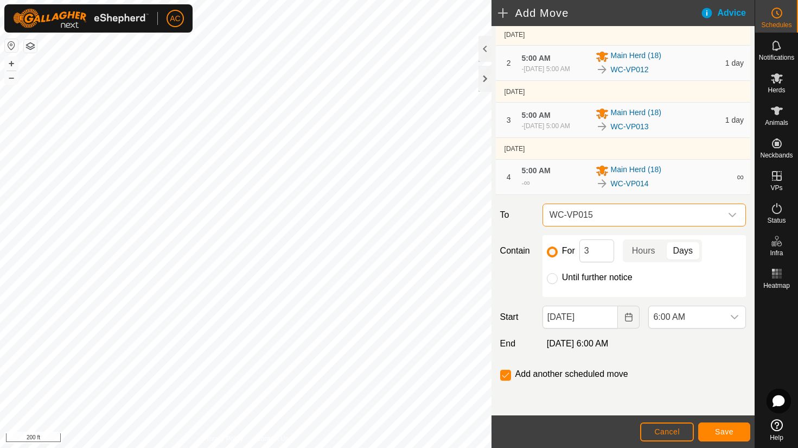
scroll to position [124, 0]
click at [555, 278] on input "Until further notice" at bounding box center [552, 278] width 11 height 11
radio input "true"
checkbox input "false"
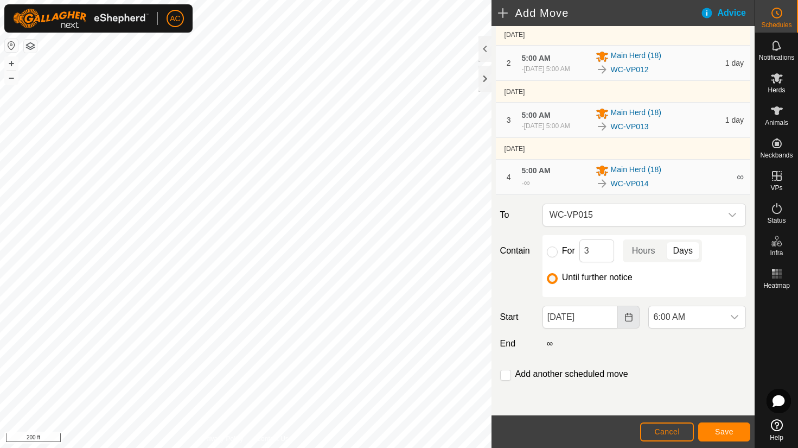
click at [627, 317] on icon "Choose Date" at bounding box center [628, 316] width 7 height 9
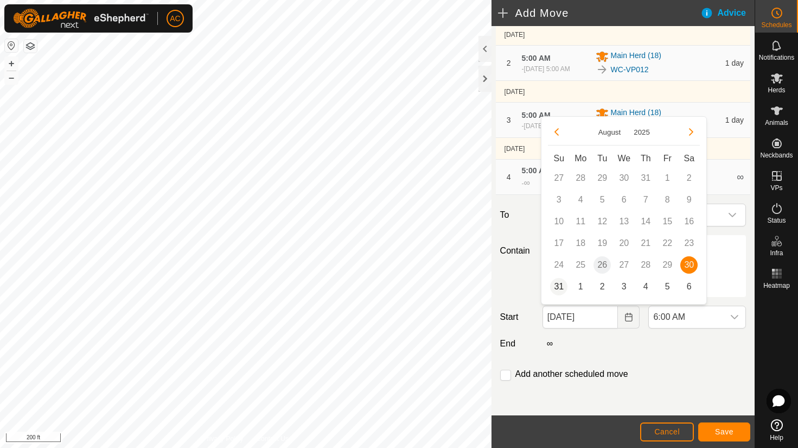
click at [557, 287] on span "31" at bounding box center [558, 286] width 17 height 17
type input "[DATE]"
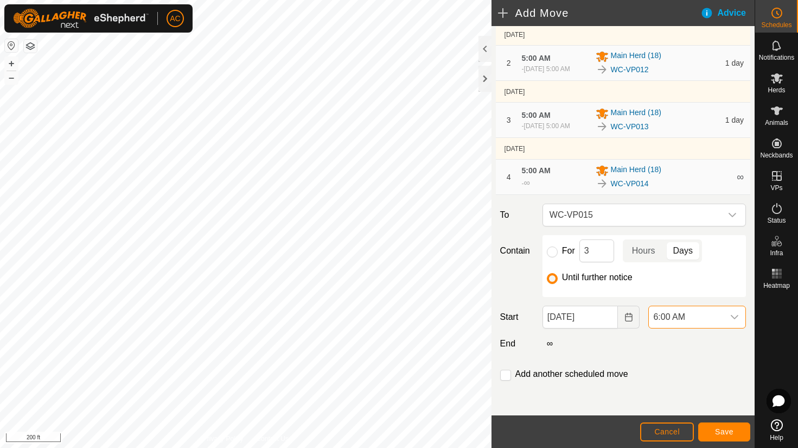
click at [671, 318] on span "6:00 AM" at bounding box center [686, 317] width 75 height 22
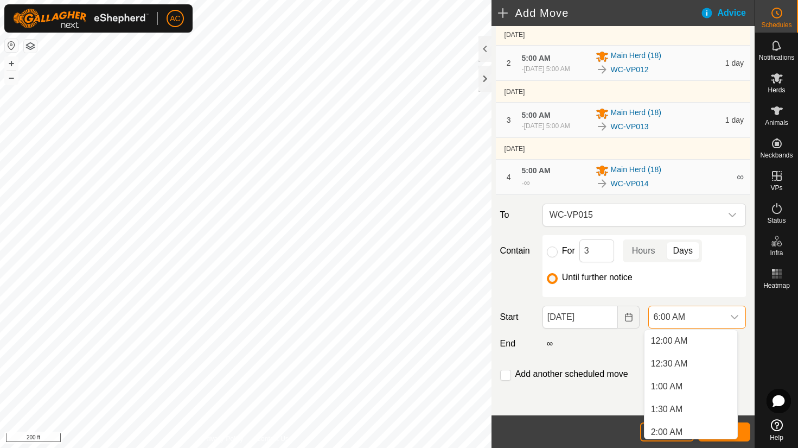
scroll to position [182, 0]
click at [669, 385] on li "5:00 AM" at bounding box center [690, 386] width 93 height 22
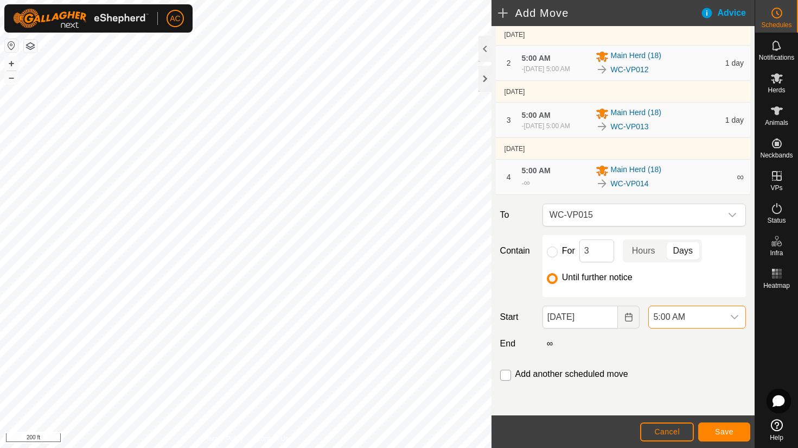
click at [503, 376] on input "checkbox" at bounding box center [505, 374] width 11 height 11
checkbox input "true"
click at [719, 431] on span "Save" at bounding box center [724, 431] width 18 height 9
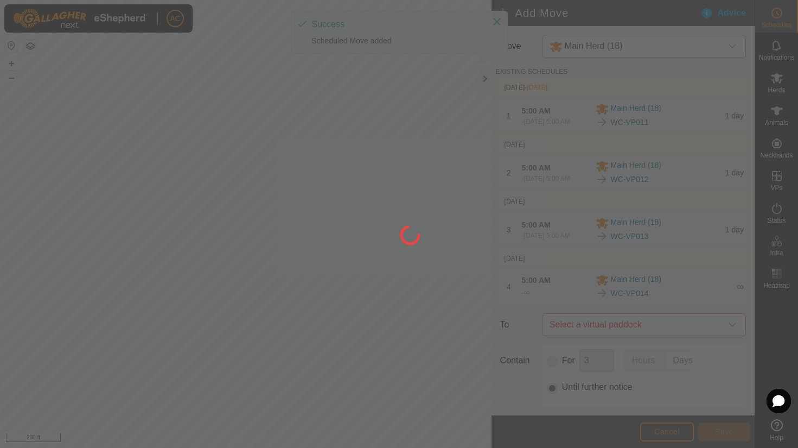
type input "[DATE]"
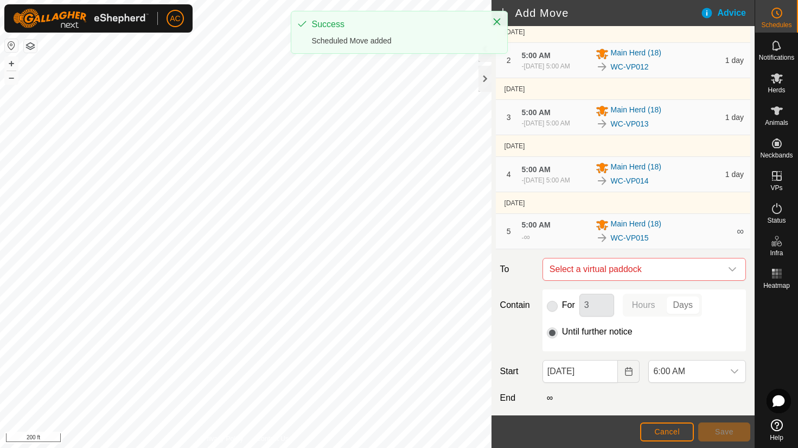
scroll to position [186, 0]
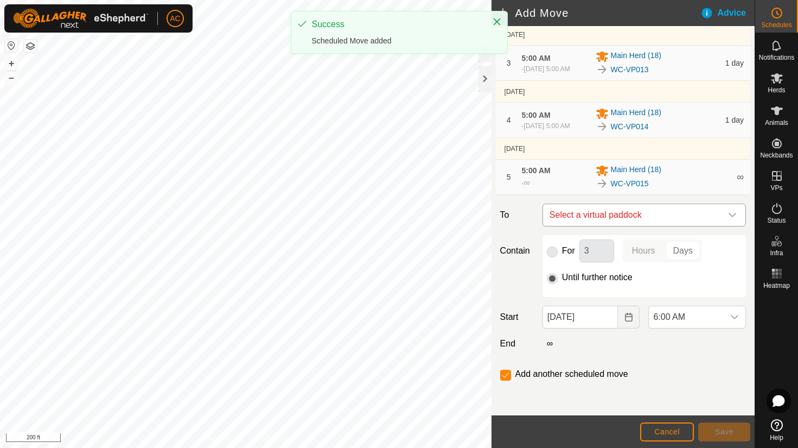
click at [580, 216] on span "Select a virtual paddock" at bounding box center [633, 215] width 176 height 22
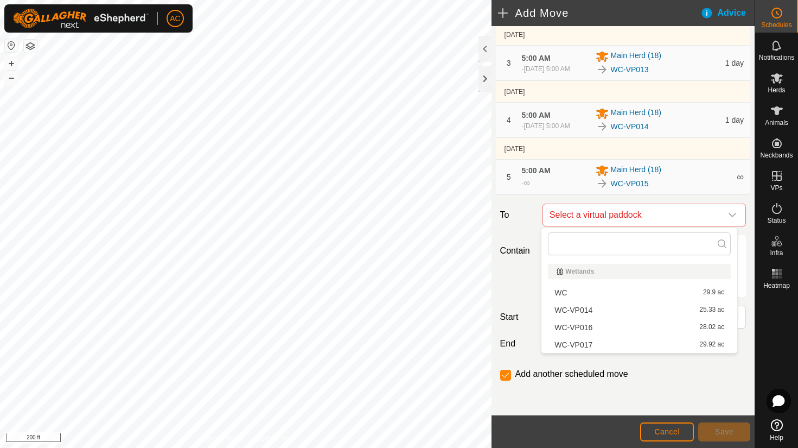
click at [586, 325] on li "WC-VP016 28.02 ac" at bounding box center [639, 327] width 183 height 16
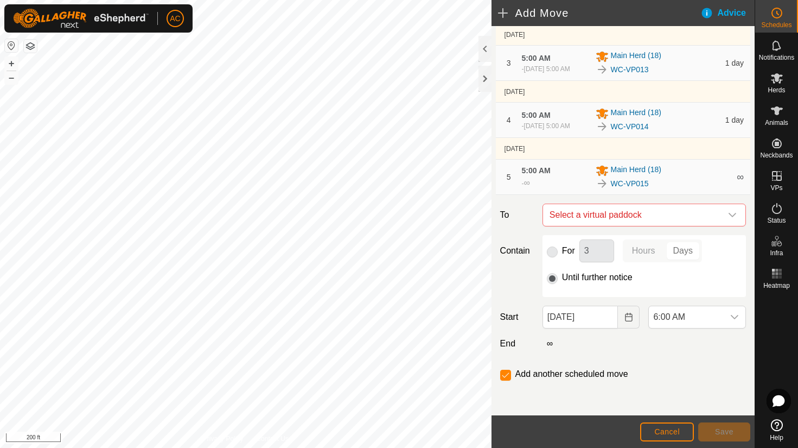
checkbox input "false"
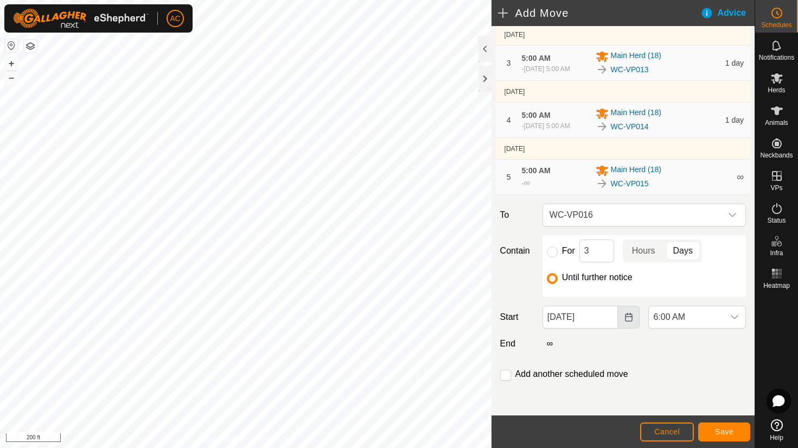
click at [624, 317] on icon "Choose Date" at bounding box center [628, 316] width 9 height 9
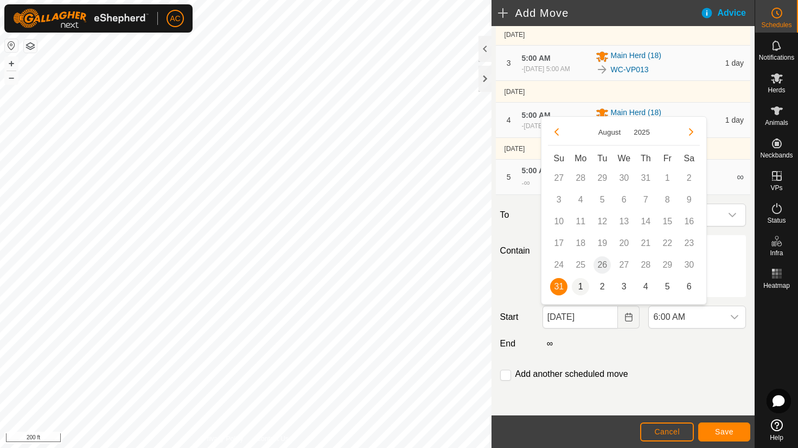
click at [580, 284] on span "1" at bounding box center [580, 286] width 17 height 17
type input "[DATE]"
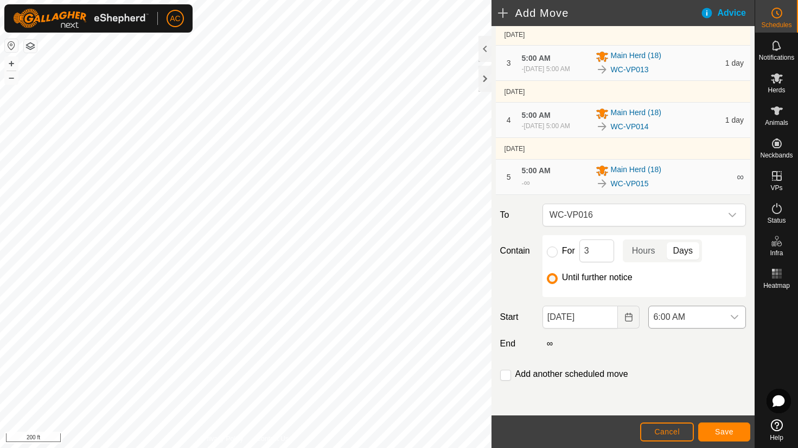
click at [678, 324] on span "6:00 AM" at bounding box center [686, 317] width 75 height 22
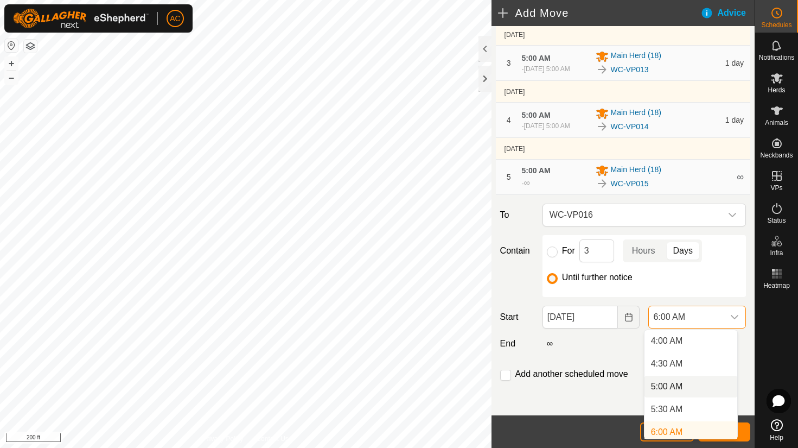
click at [666, 387] on li "5:00 AM" at bounding box center [690, 386] width 93 height 22
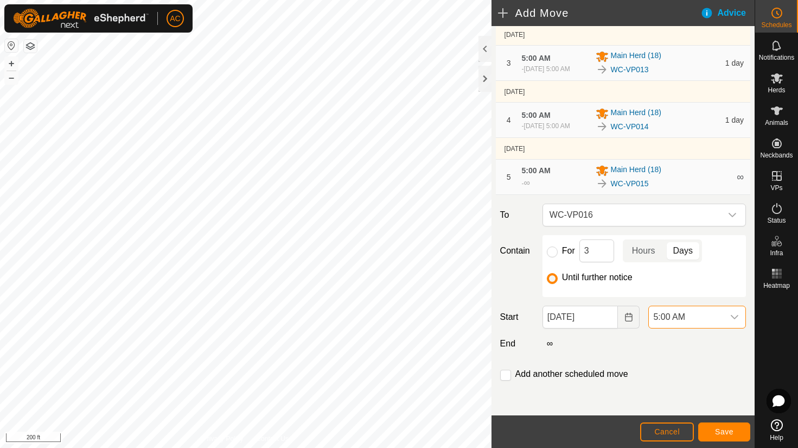
scroll to position [187, 0]
click at [529, 376] on label "Add another scheduled move" at bounding box center [571, 373] width 113 height 9
click at [503, 375] on input "checkbox" at bounding box center [505, 374] width 11 height 11
checkbox input "true"
click at [725, 433] on span "Save" at bounding box center [724, 431] width 18 height 9
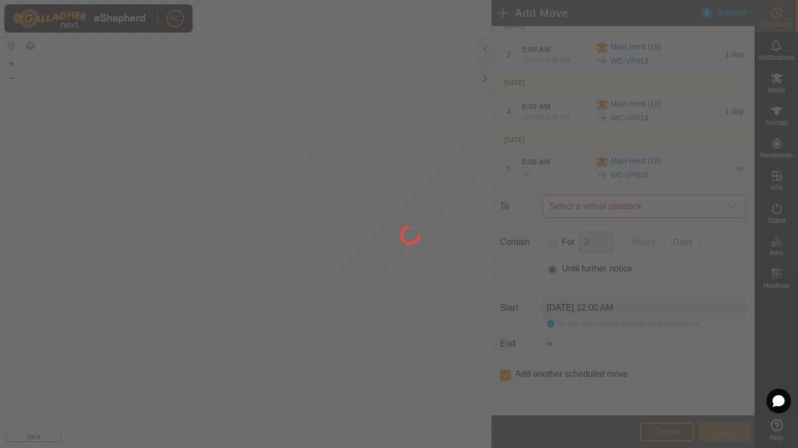
scroll to position [0, 0]
type input "[DATE]"
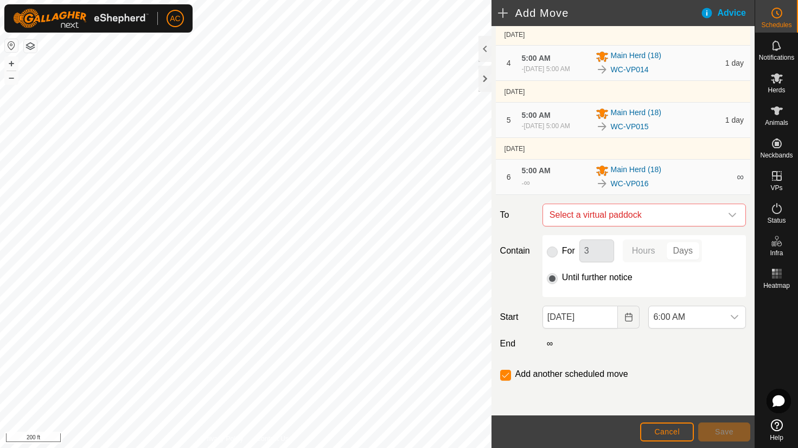
scroll to position [243, 0]
click at [602, 208] on span "Select a virtual paddock" at bounding box center [633, 215] width 176 height 22
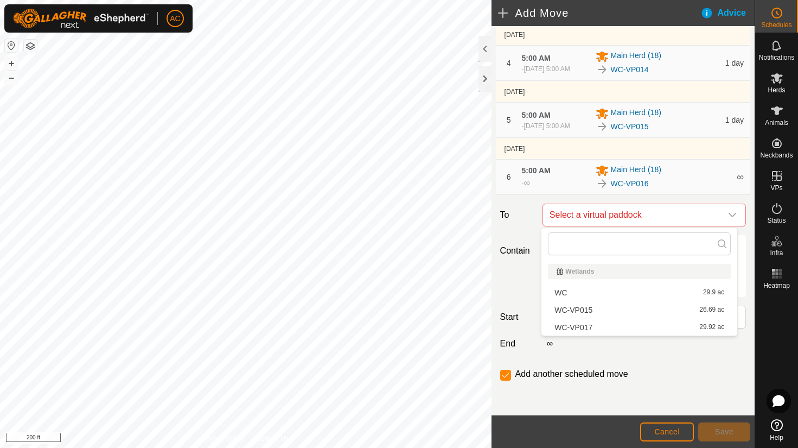
click at [579, 329] on li "WC-VP017 29.92 ac" at bounding box center [639, 327] width 183 height 16
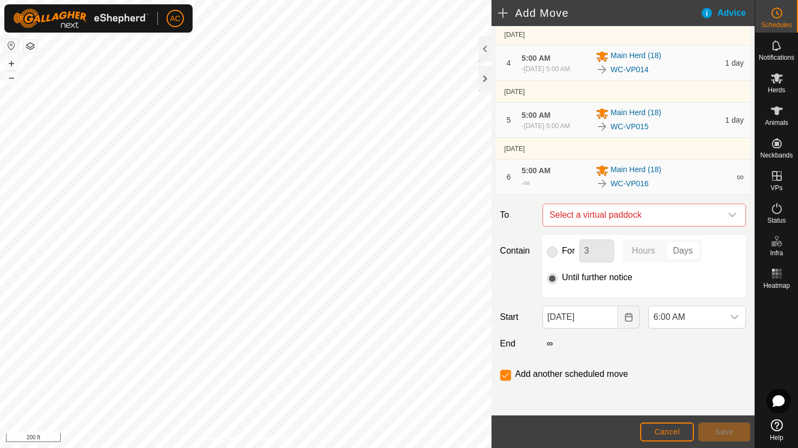
checkbox input "false"
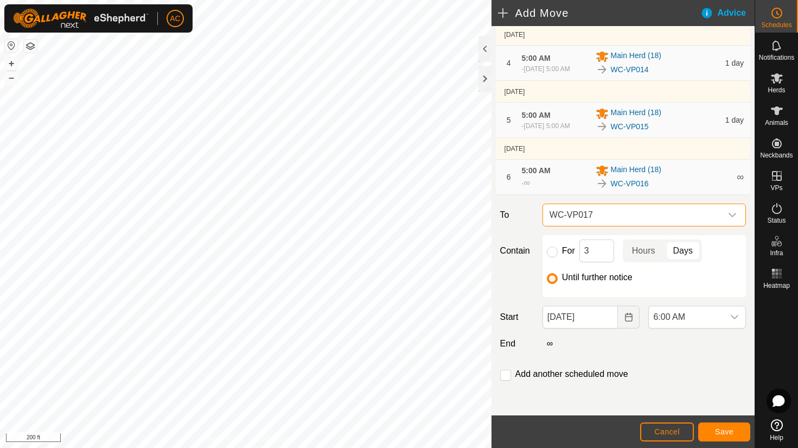
click at [606, 212] on span "WC-VP017" at bounding box center [633, 215] width 176 height 22
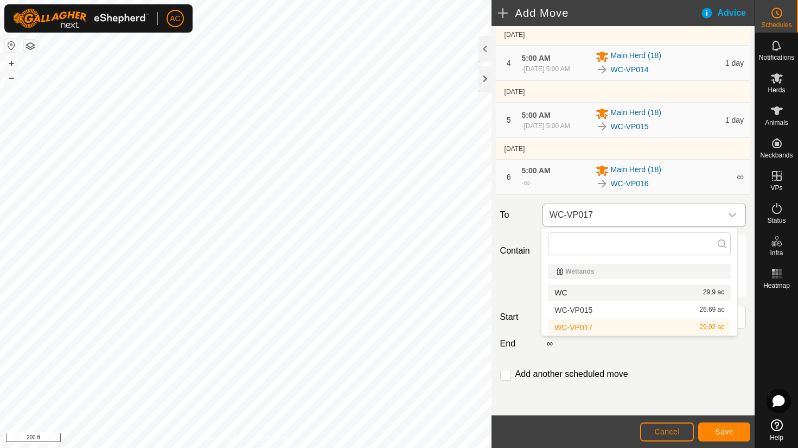
click at [603, 214] on span "WC-VP017" at bounding box center [633, 215] width 176 height 22
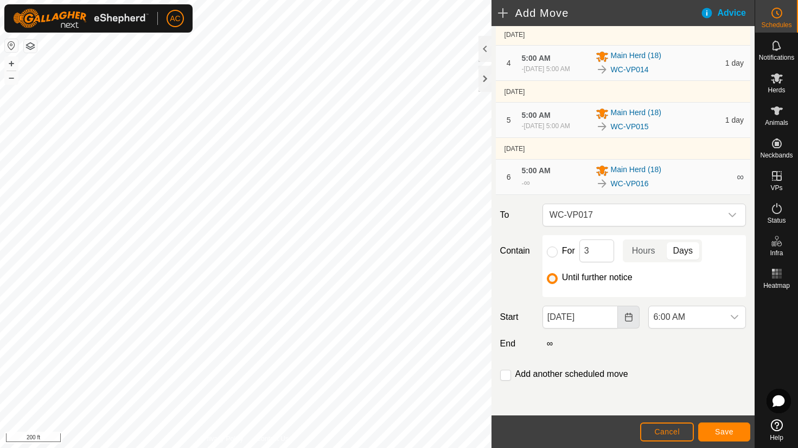
click at [624, 319] on icon "Choose Date" at bounding box center [628, 316] width 9 height 9
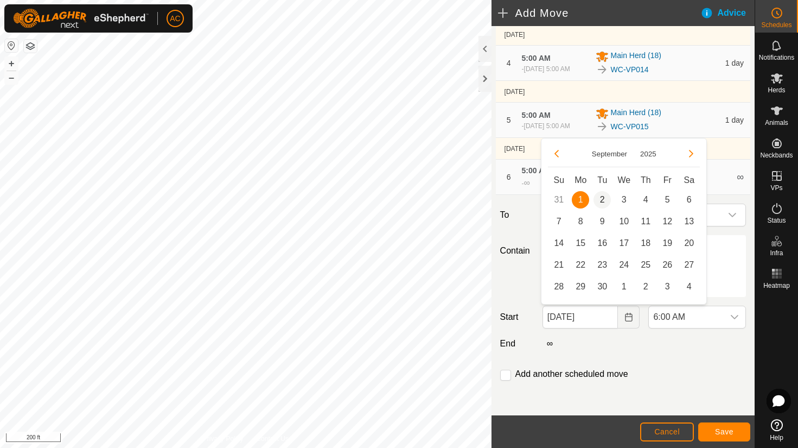
drag, startPoint x: 601, startPoint y: 195, endPoint x: 606, endPoint y: 202, distance: 9.3
click at [602, 195] on span "2" at bounding box center [601, 199] width 17 height 17
type input "[DATE]"
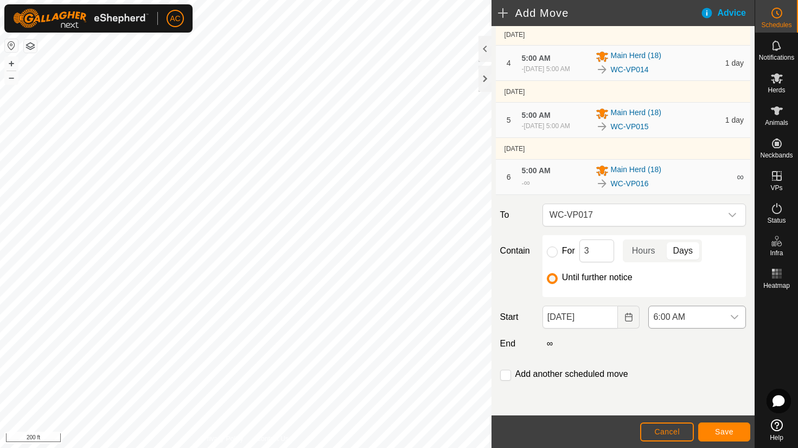
click at [683, 315] on span "6:00 AM" at bounding box center [686, 317] width 75 height 22
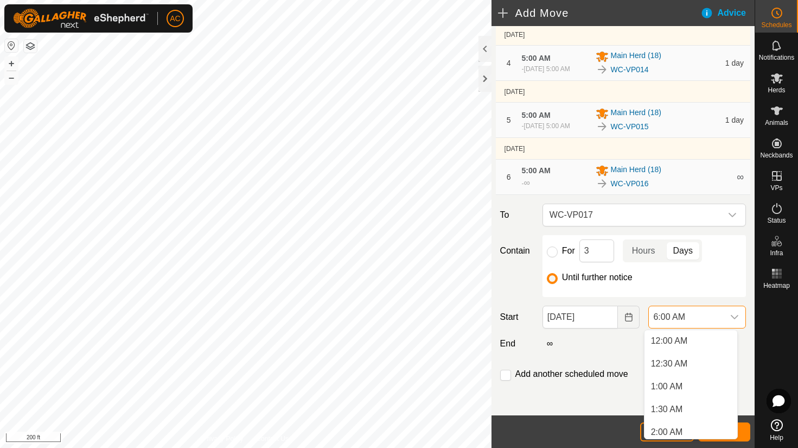
scroll to position [182, 0]
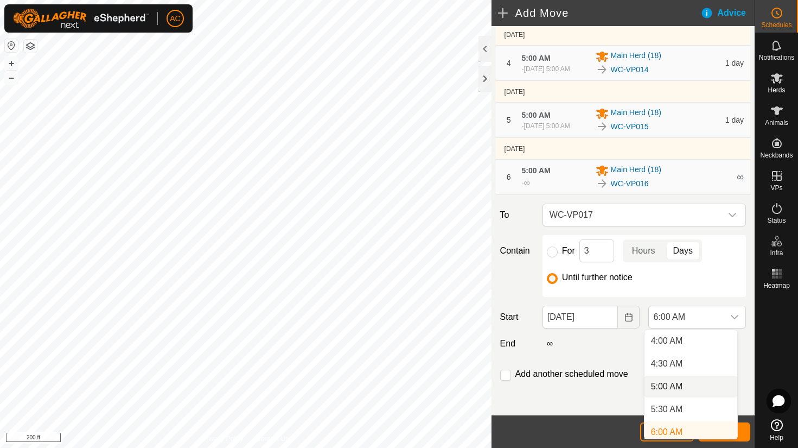
click at [668, 381] on li "5:00 AM" at bounding box center [690, 386] width 93 height 22
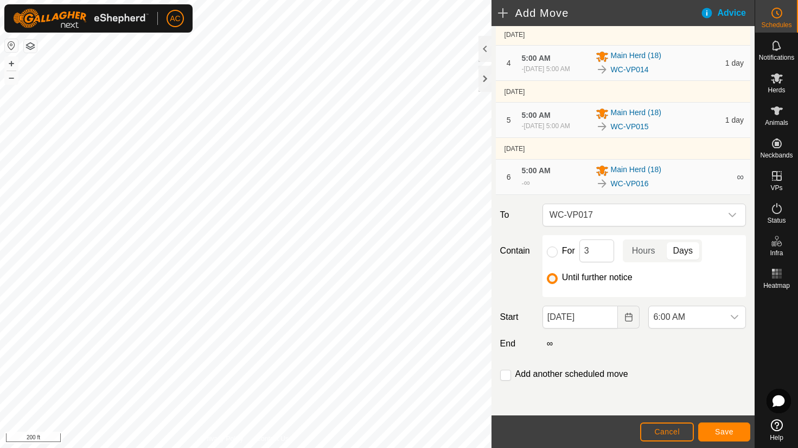
scroll to position [187, 0]
click at [529, 226] on label "To" at bounding box center [517, 214] width 42 height 23
click at [725, 429] on span "Save" at bounding box center [724, 431] width 18 height 9
